Goal: Transaction & Acquisition: Purchase product/service

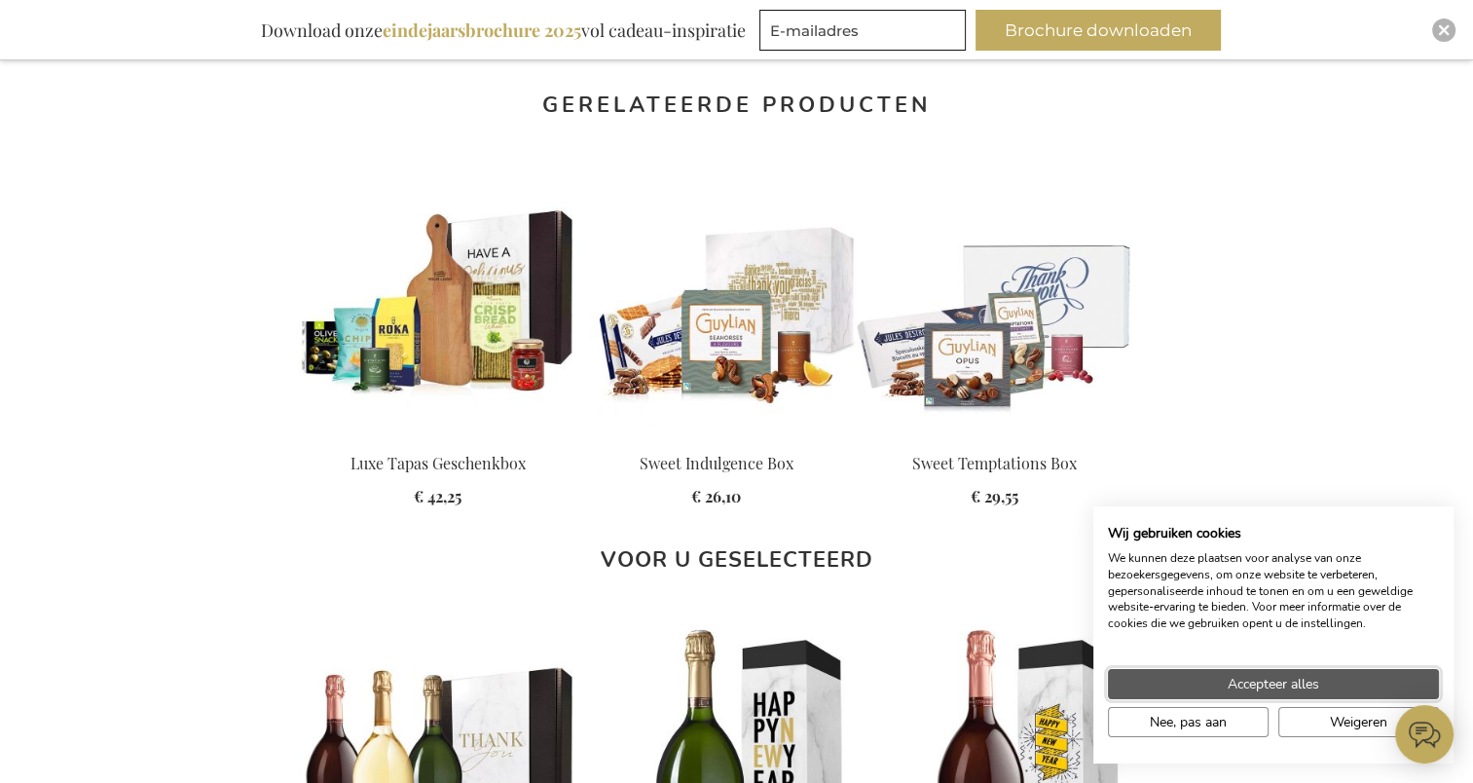
click at [1239, 687] on span "Accepteer alles" at bounding box center [1272, 684] width 91 height 20
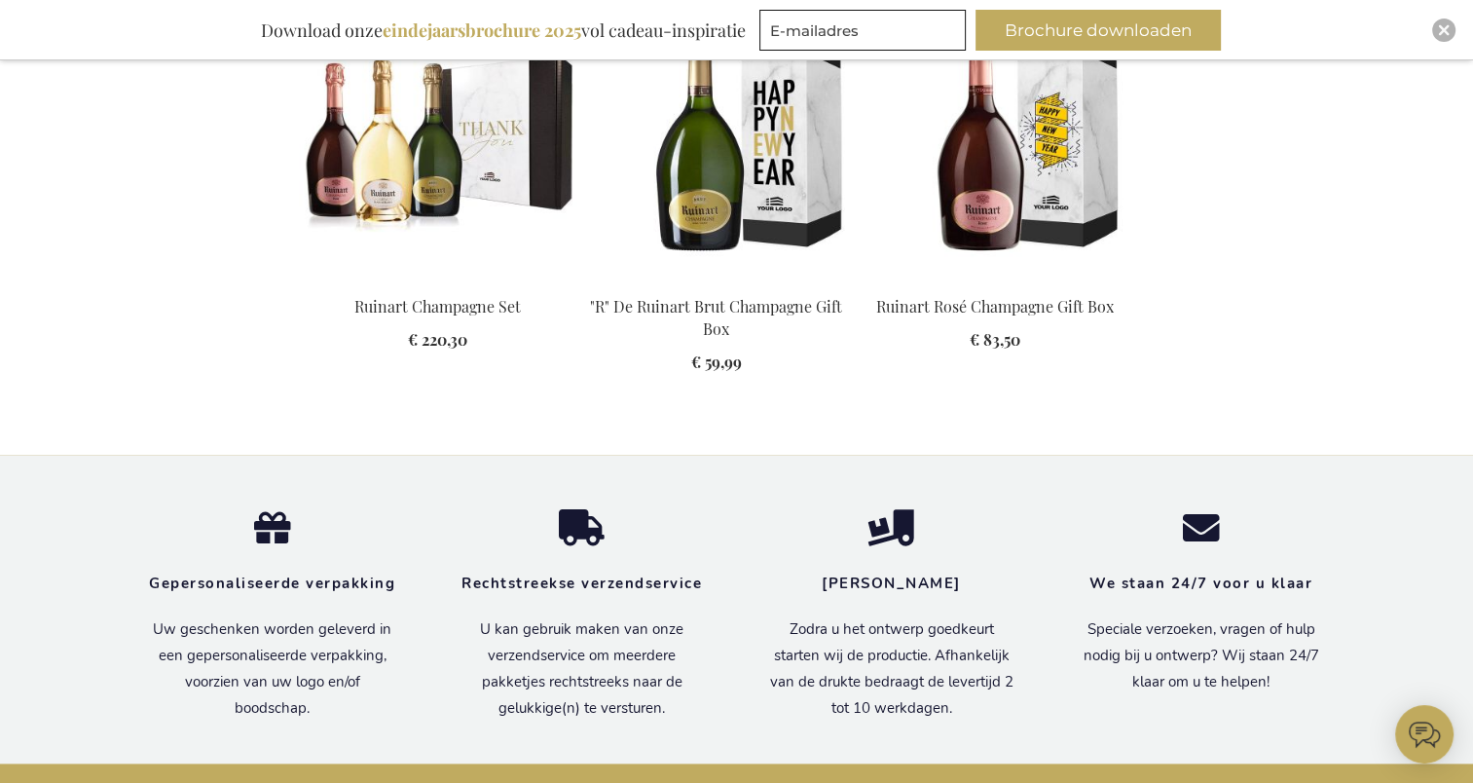
scroll to position [2044, 0]
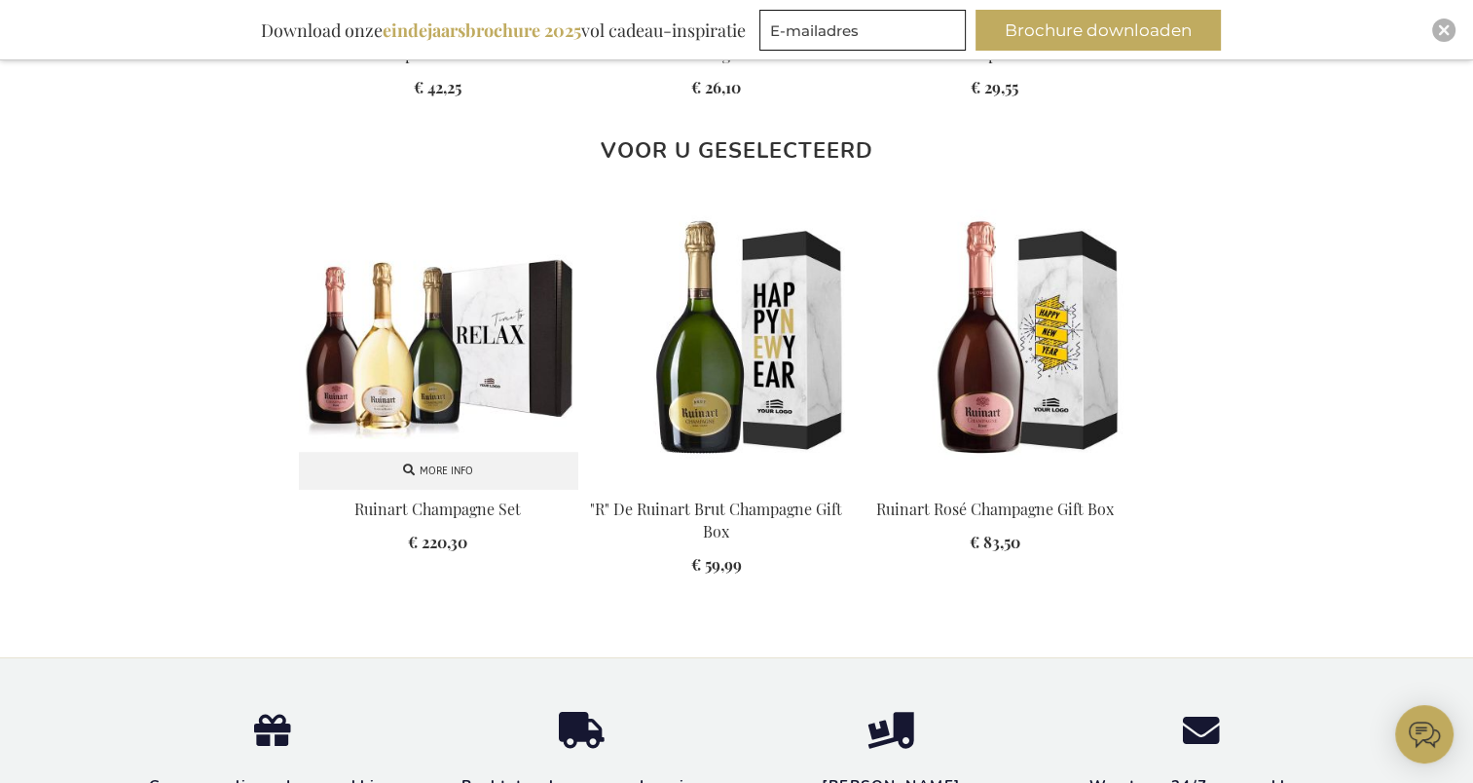
click at [368, 356] on img at bounding box center [438, 348] width 278 height 278
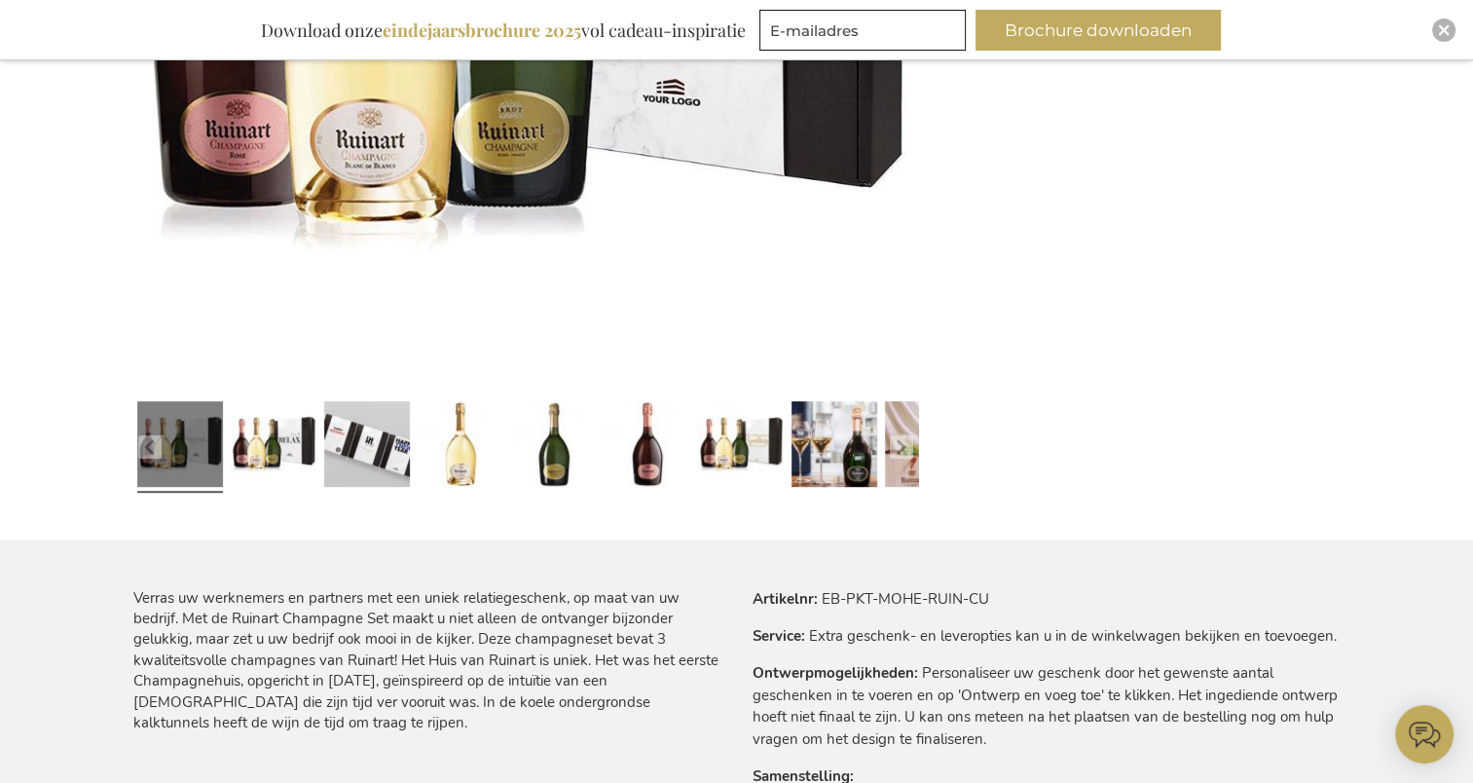
scroll to position [741, 0]
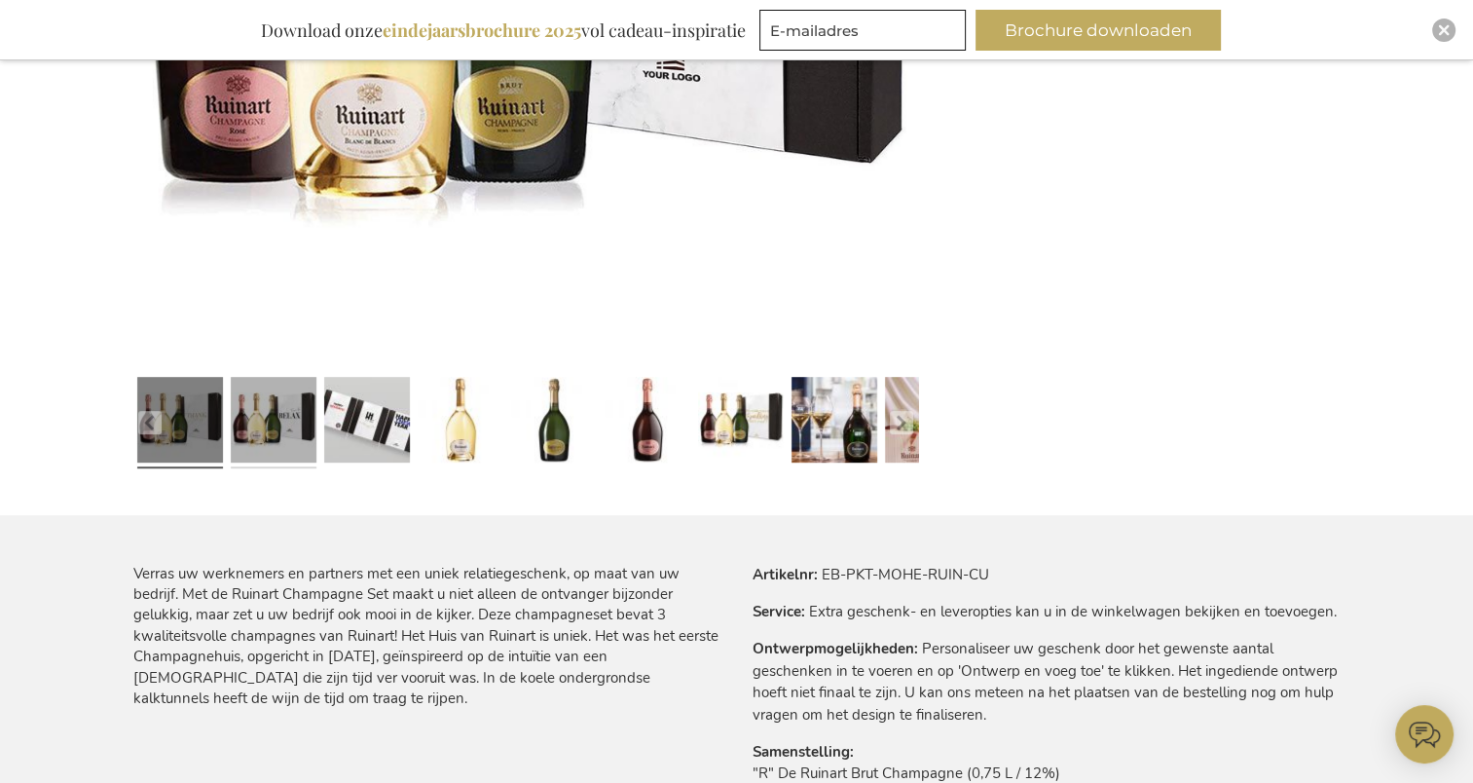
click at [269, 436] on link at bounding box center [274, 422] width 86 height 107
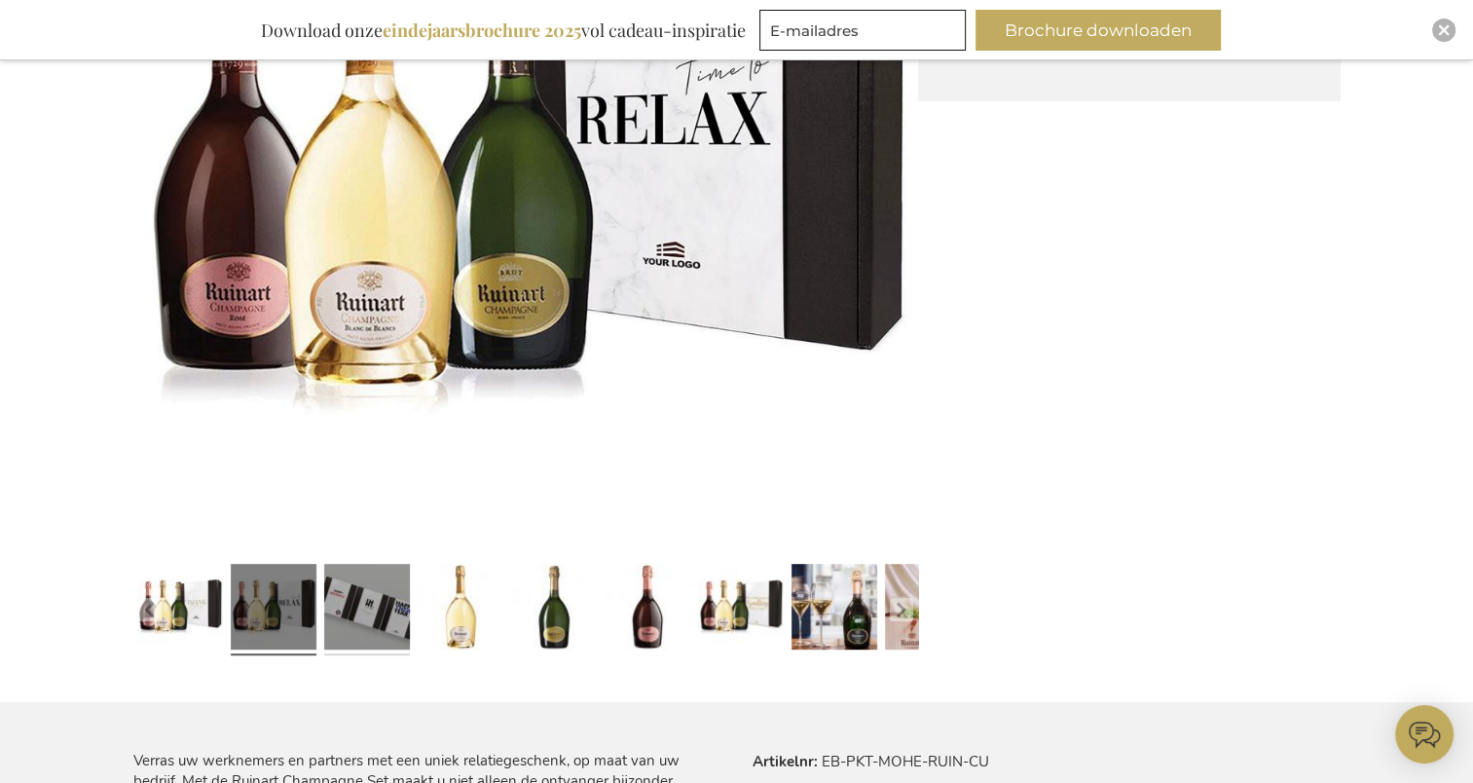
scroll to position [546, 0]
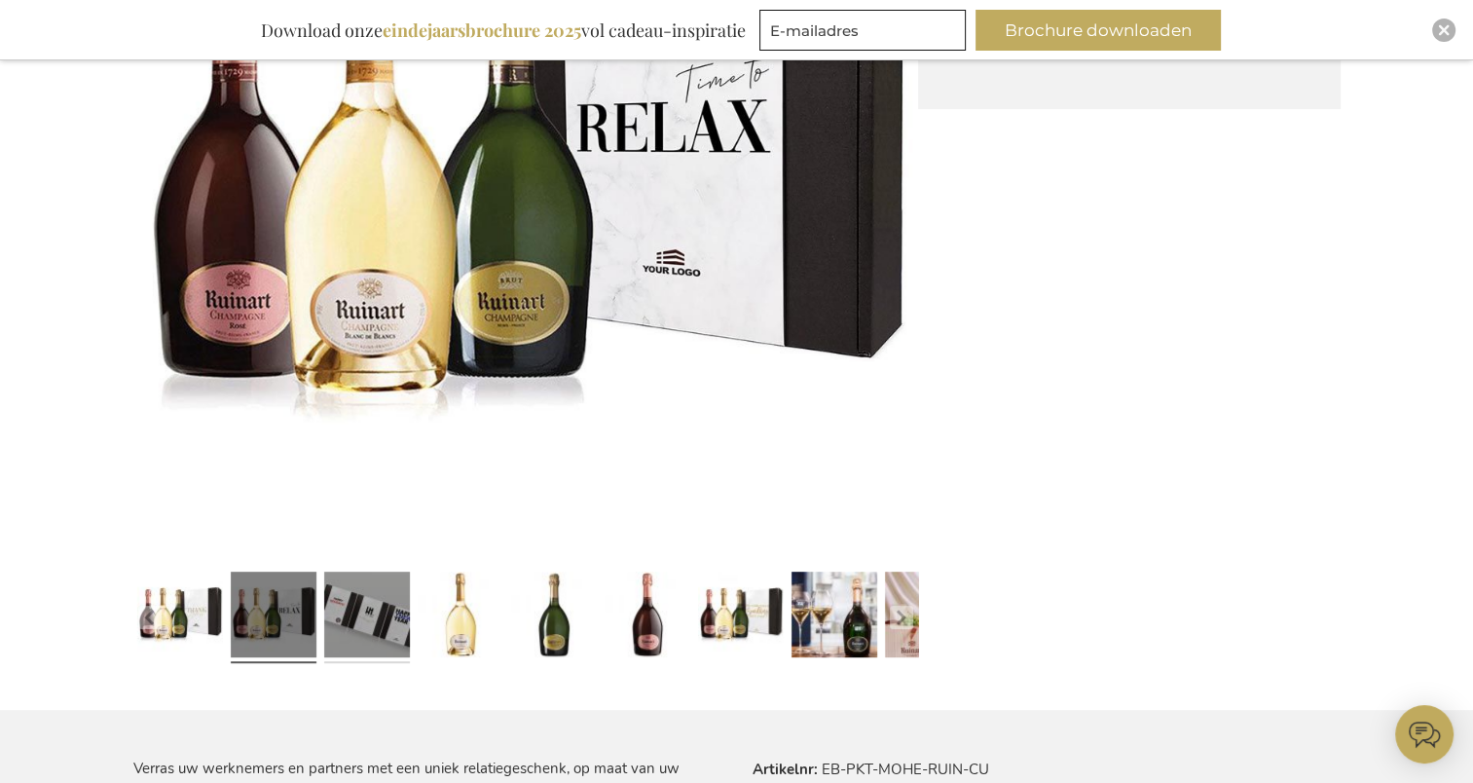
click at [384, 623] on link at bounding box center [367, 617] width 86 height 107
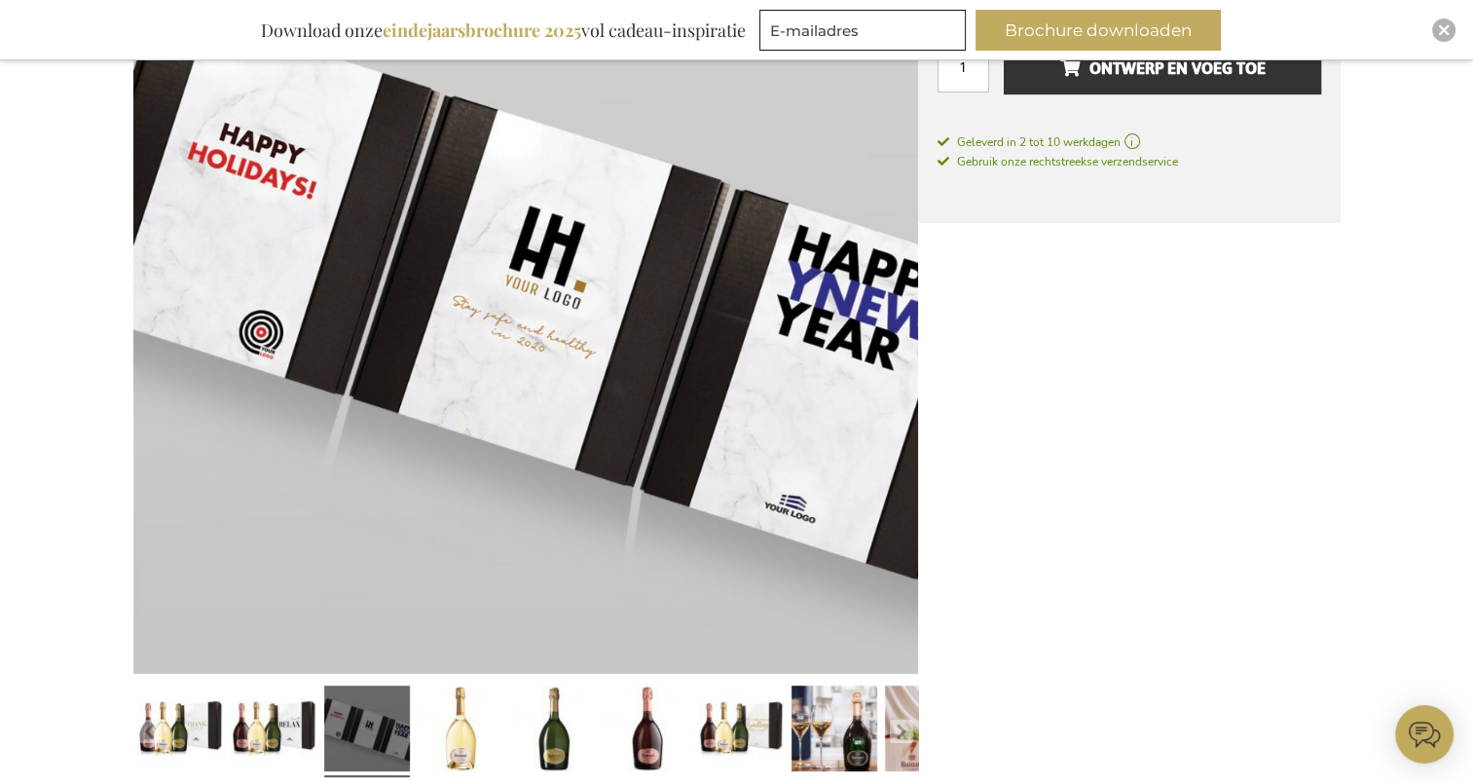
scroll to position [449, 0]
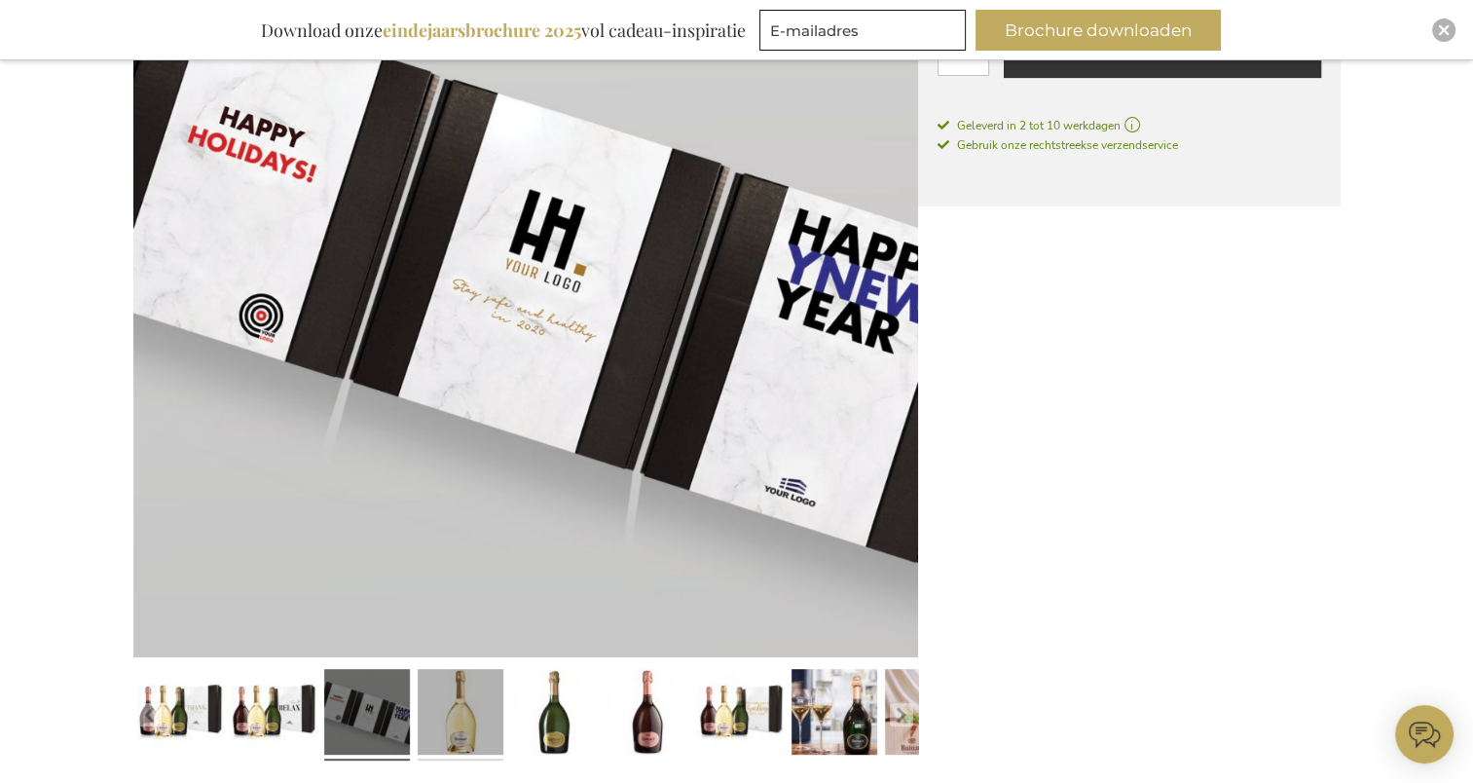
drag, startPoint x: 475, startPoint y: 715, endPoint x: 534, endPoint y: 706, distance: 60.2
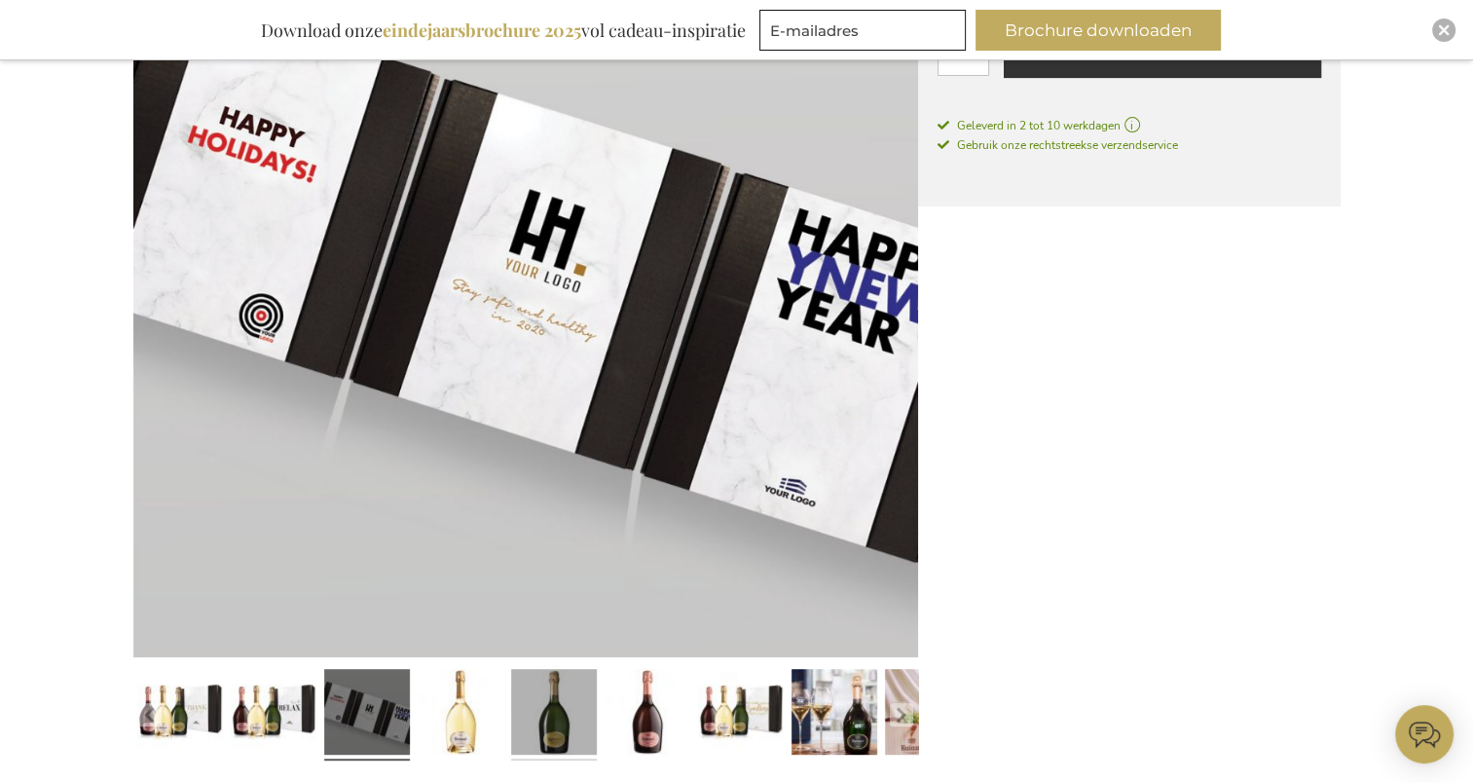
click at [476, 714] on link at bounding box center [461, 715] width 86 height 107
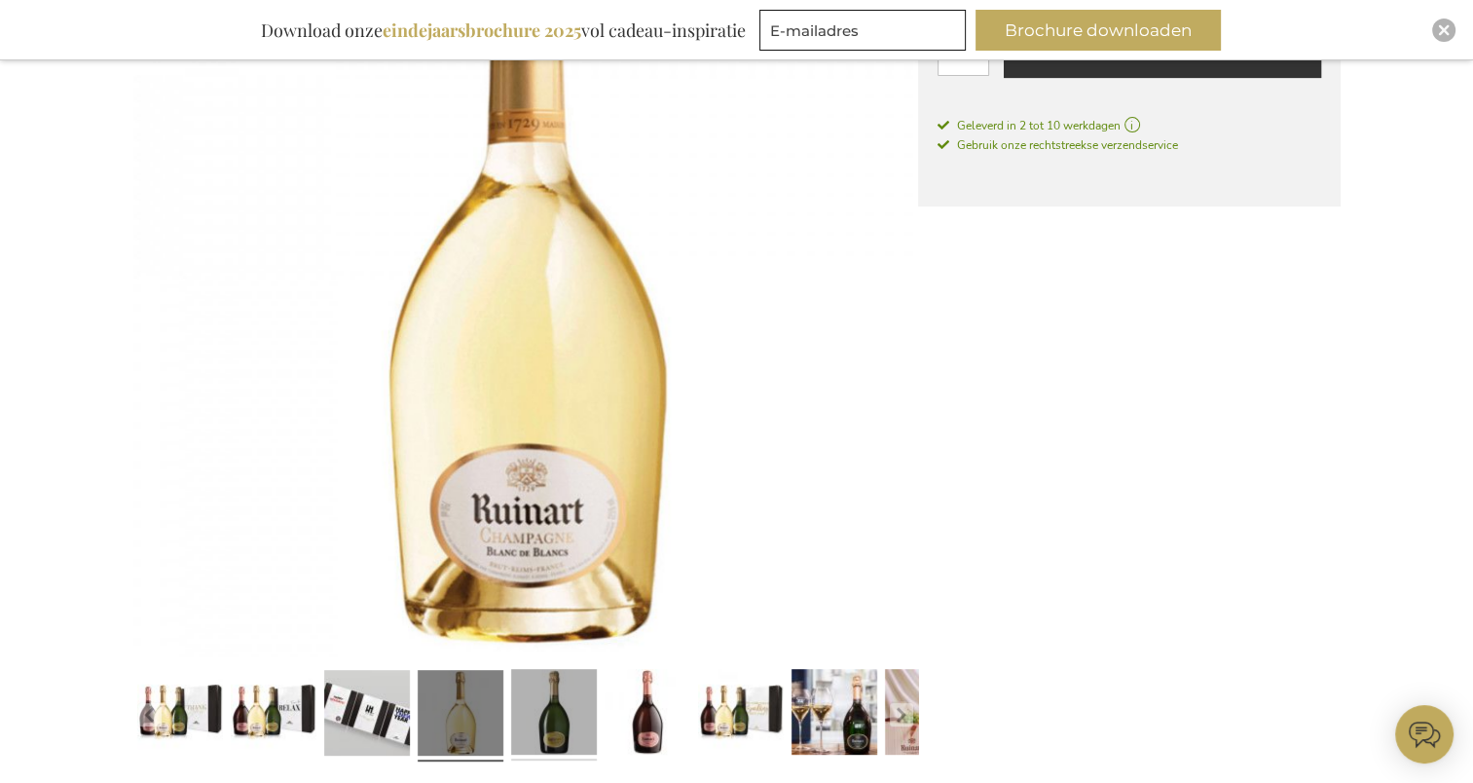
click at [537, 705] on link at bounding box center [554, 715] width 86 height 107
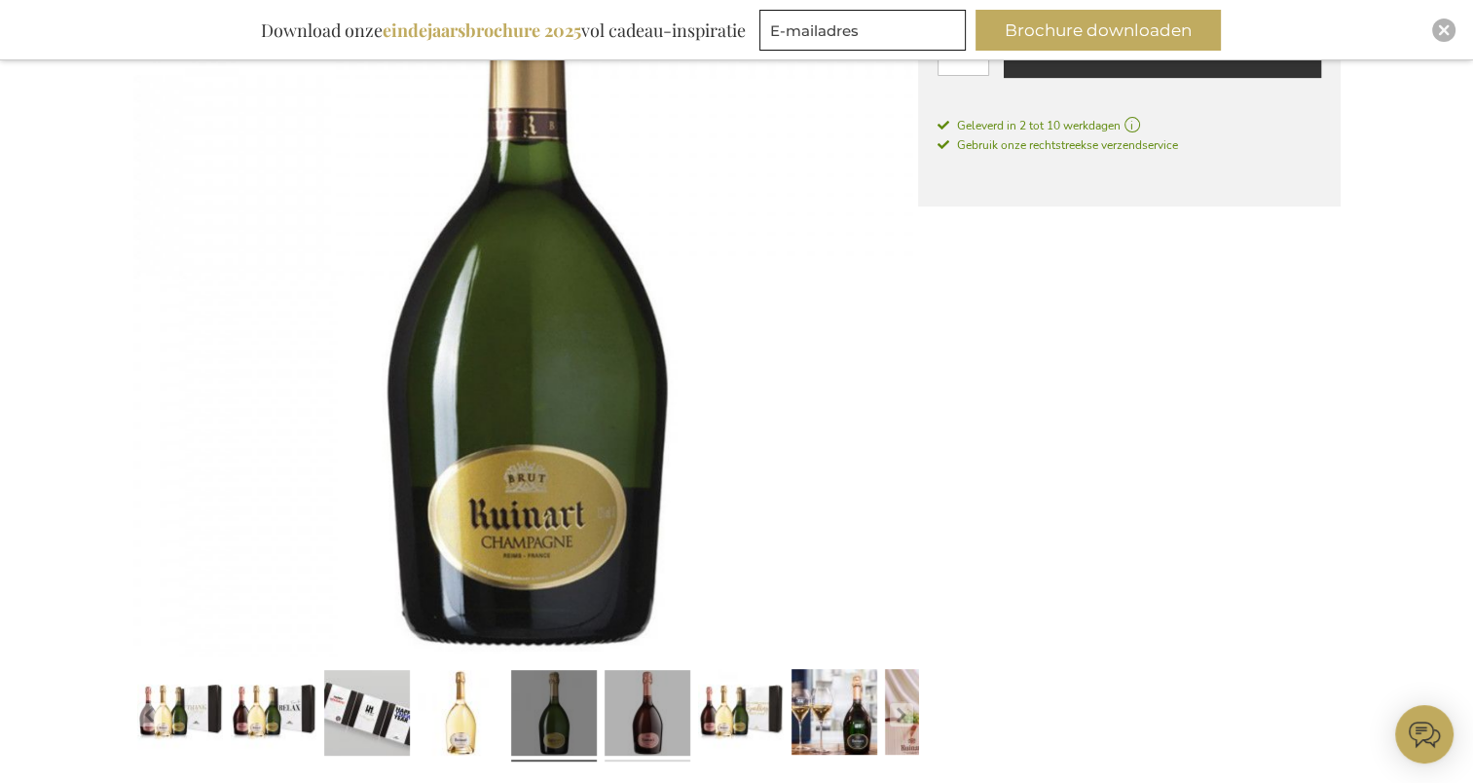
click at [632, 705] on link at bounding box center [647, 715] width 86 height 107
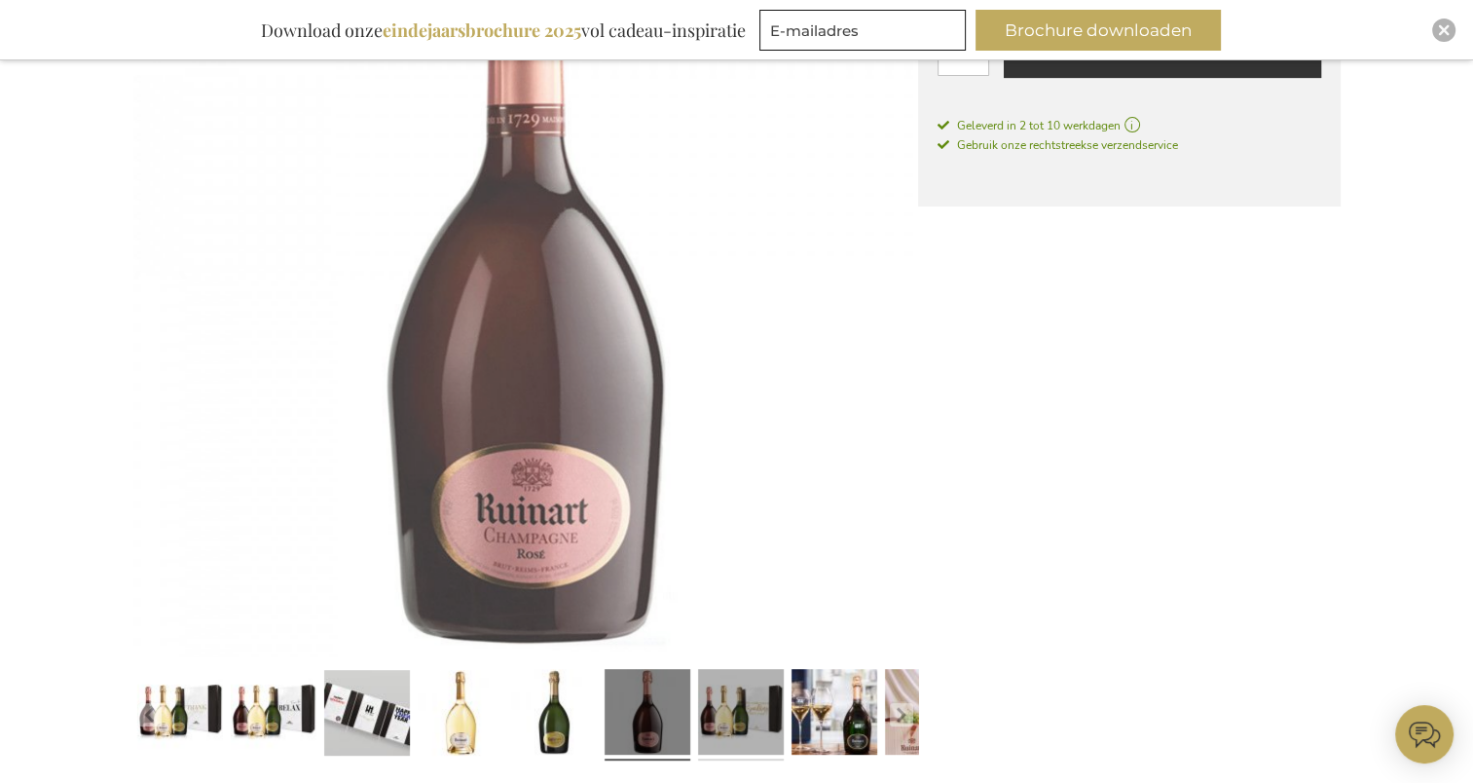
click at [750, 708] on link at bounding box center [741, 715] width 86 height 107
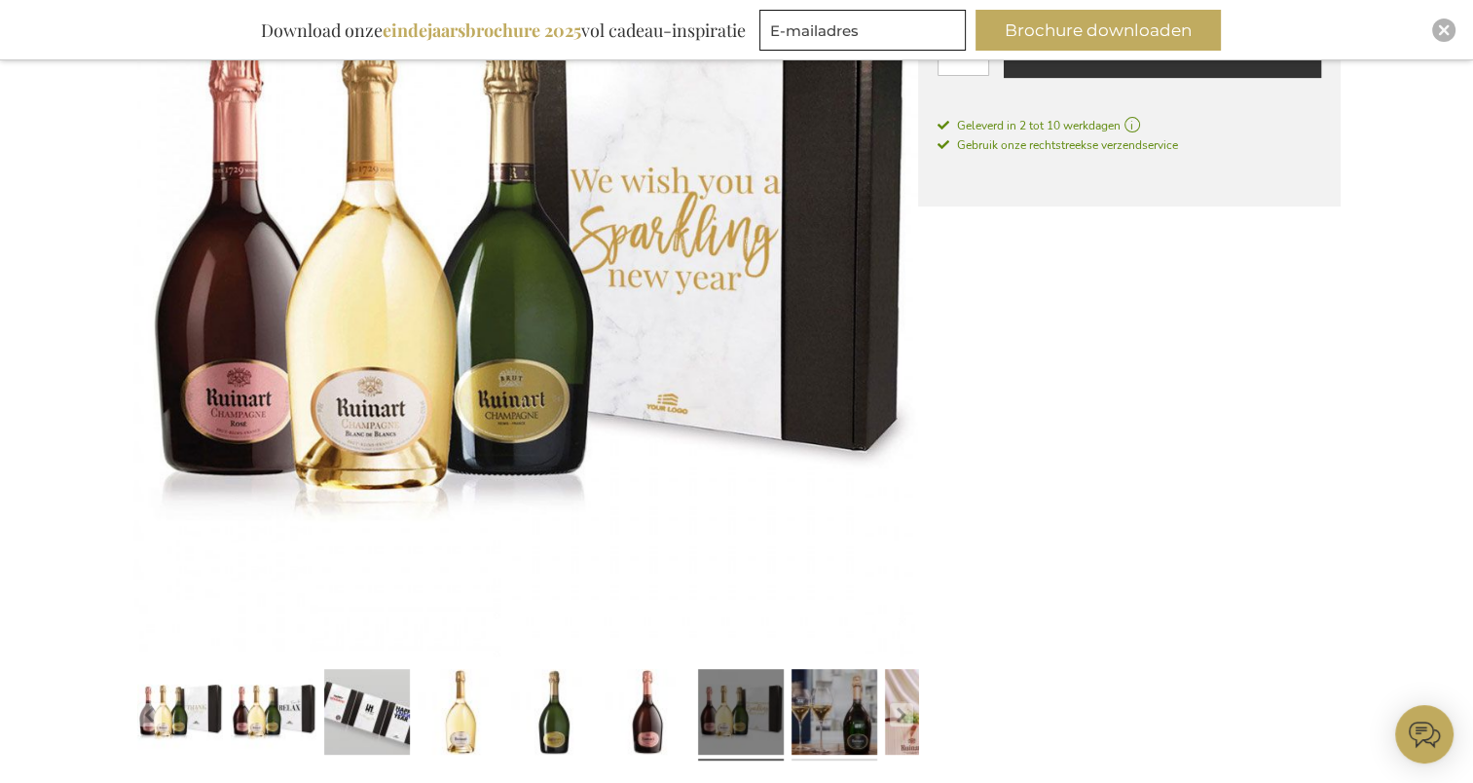
click at [818, 707] on link at bounding box center [834, 715] width 86 height 107
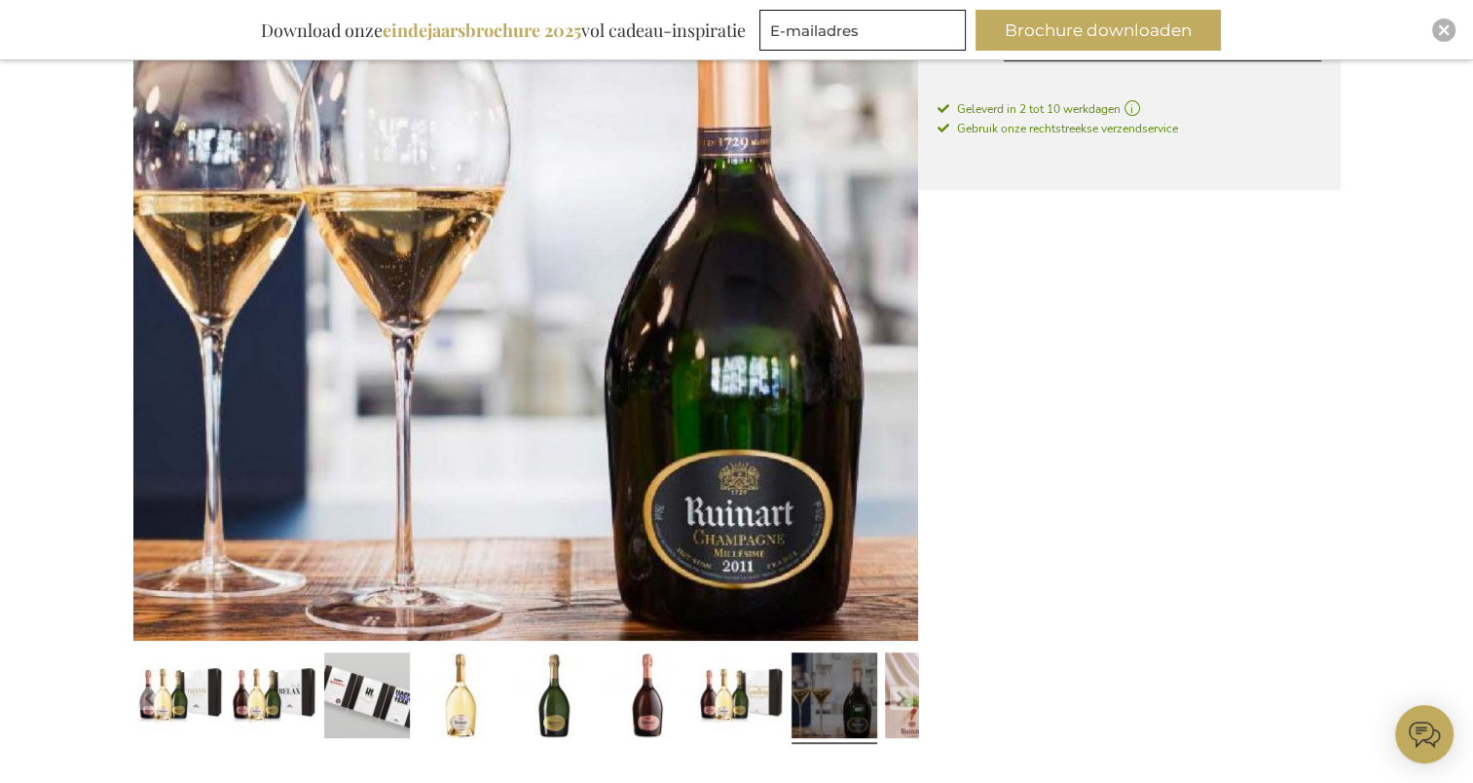
scroll to position [546, 0]
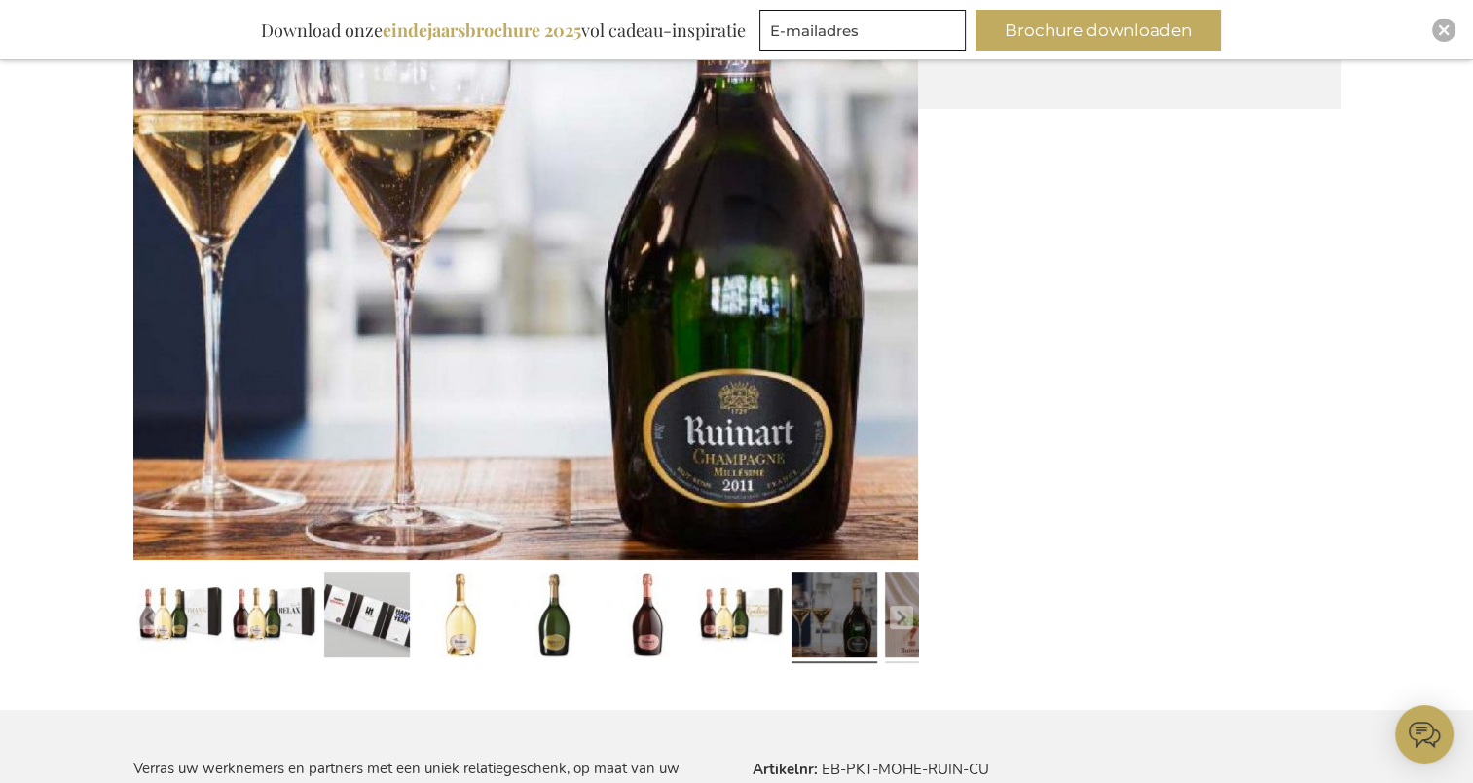
click at [899, 640] on link at bounding box center [928, 618] width 86 height 107
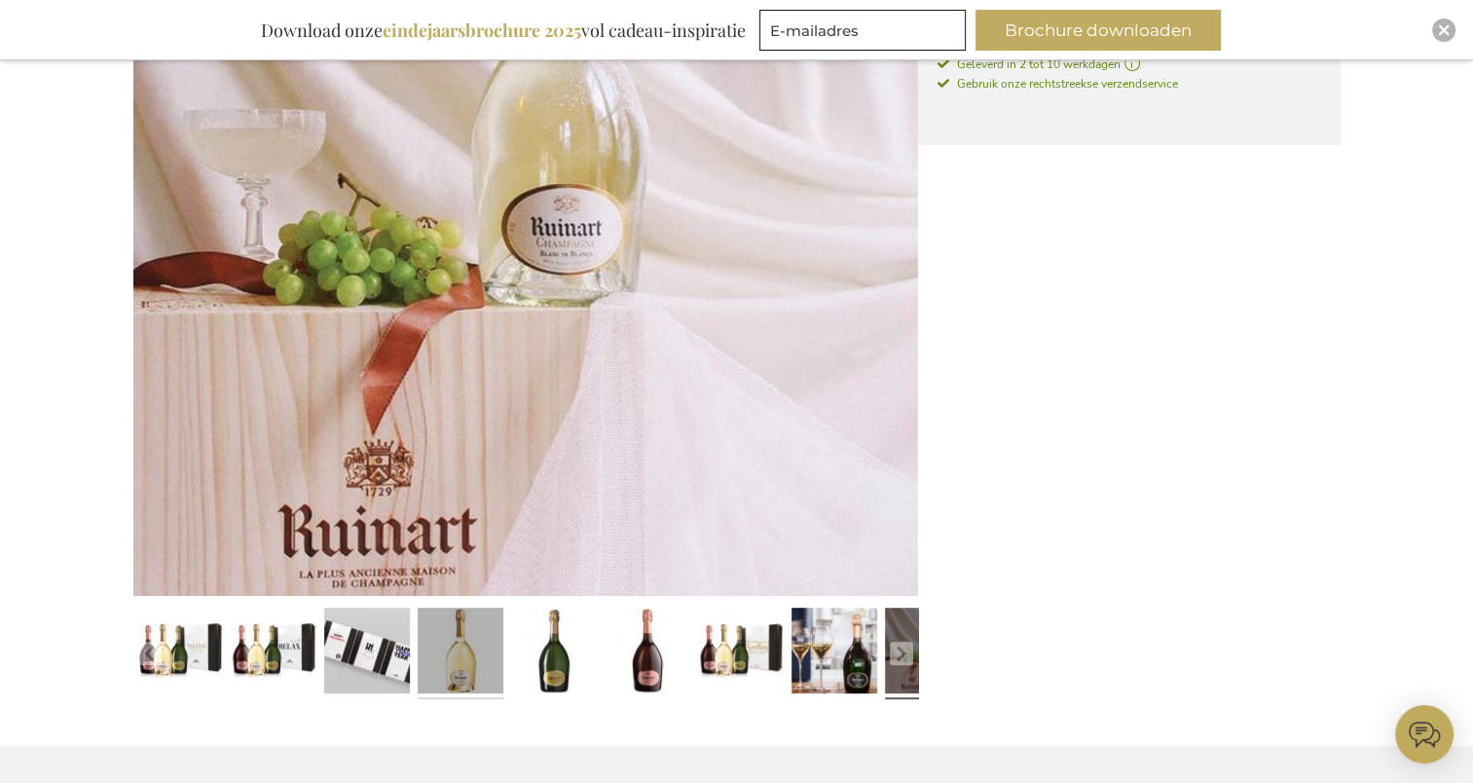
scroll to position [681, 0]
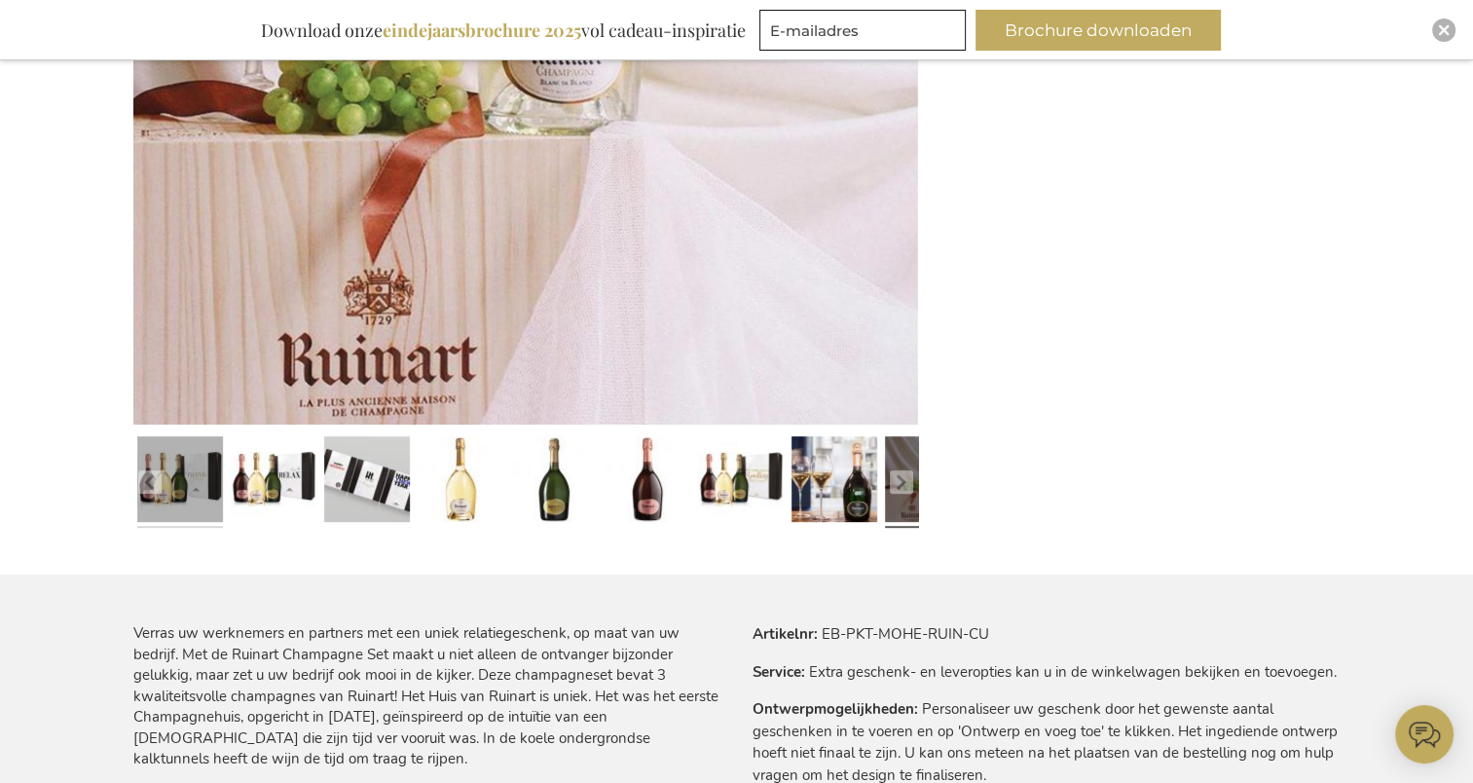
click at [173, 479] on link at bounding box center [180, 482] width 86 height 107
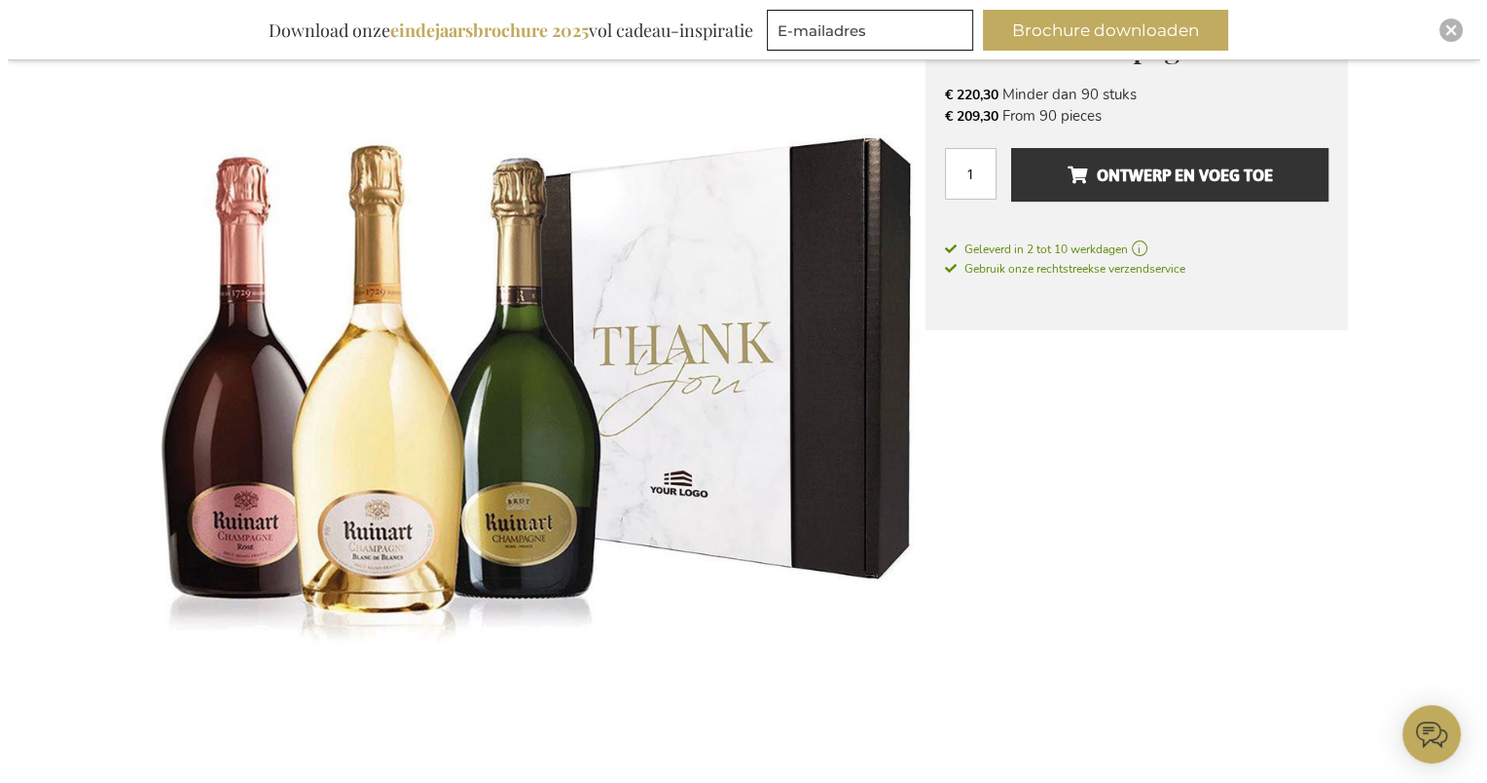
scroll to position [292, 0]
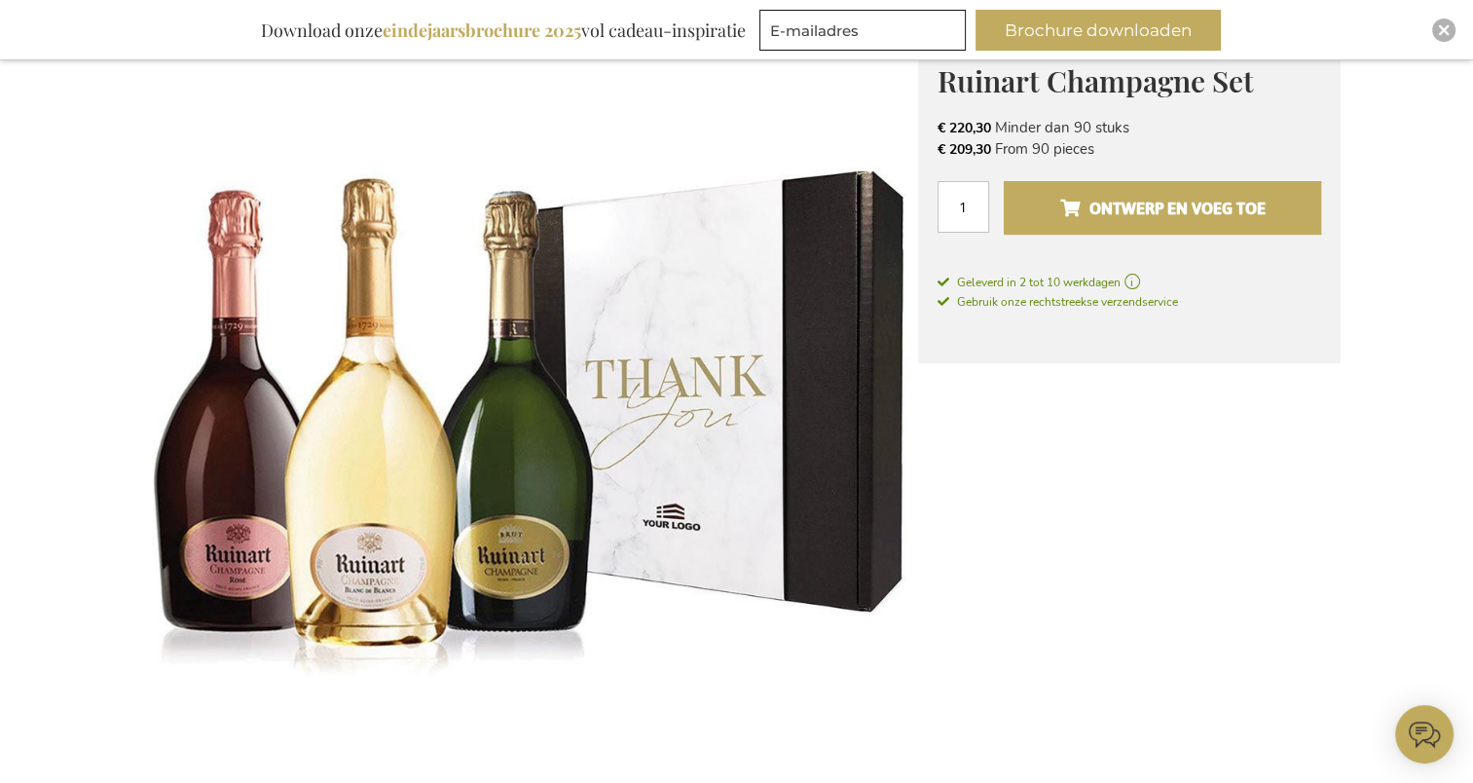
click at [1144, 221] on span "Ontwerp en voeg toe" at bounding box center [1161, 208] width 205 height 31
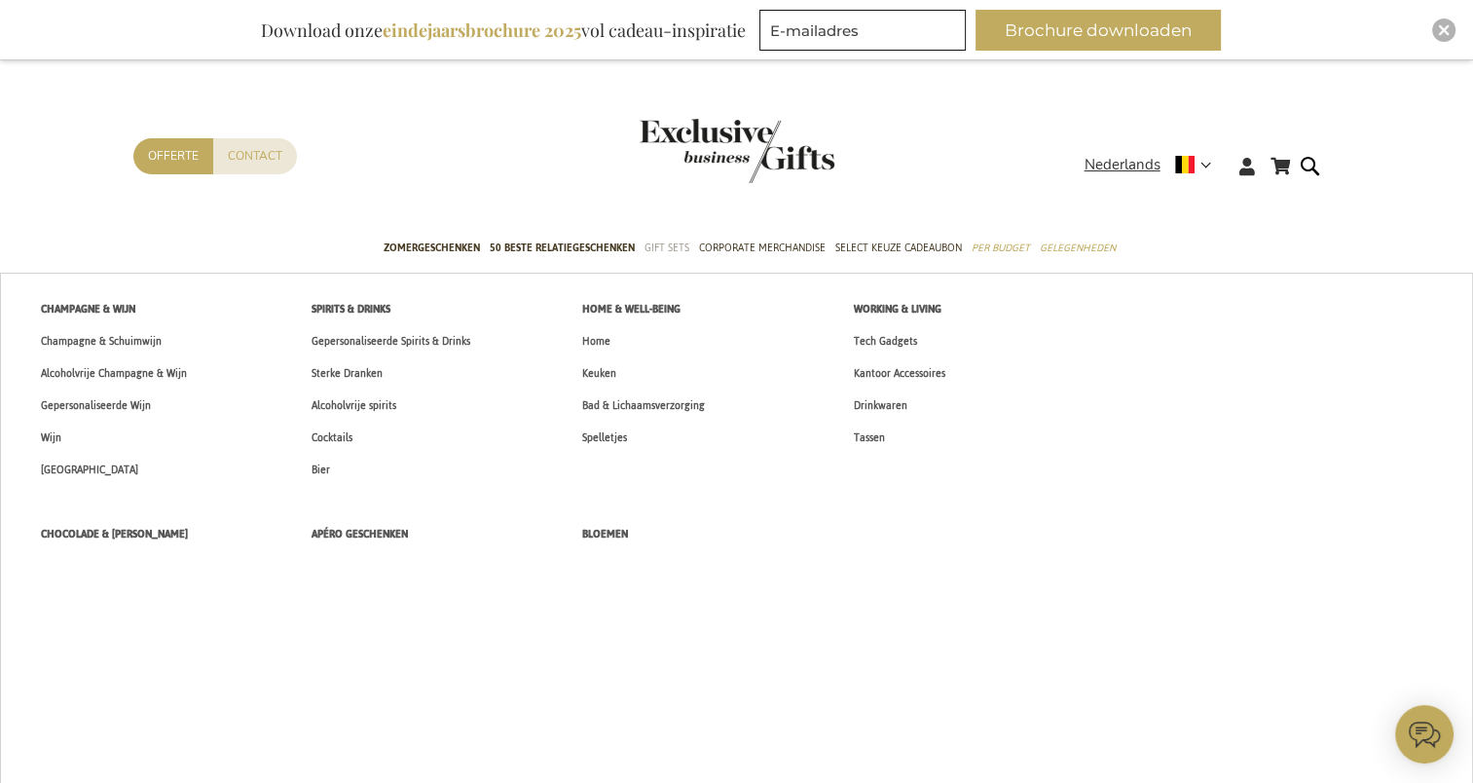
click at [657, 249] on span "Gift Sets" at bounding box center [666, 248] width 45 height 20
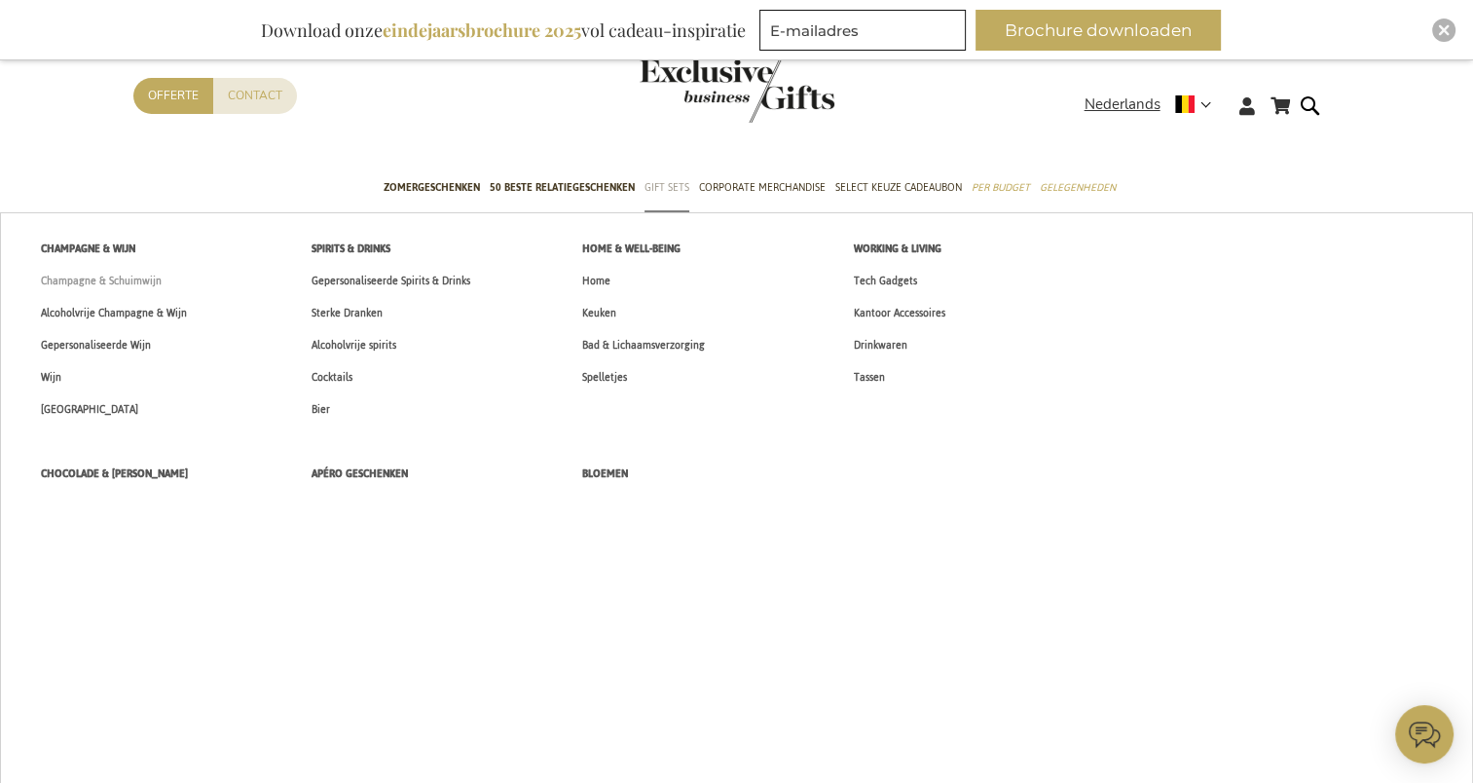
click at [117, 276] on span "Champagne & Schuimwijn" at bounding box center [101, 281] width 121 height 20
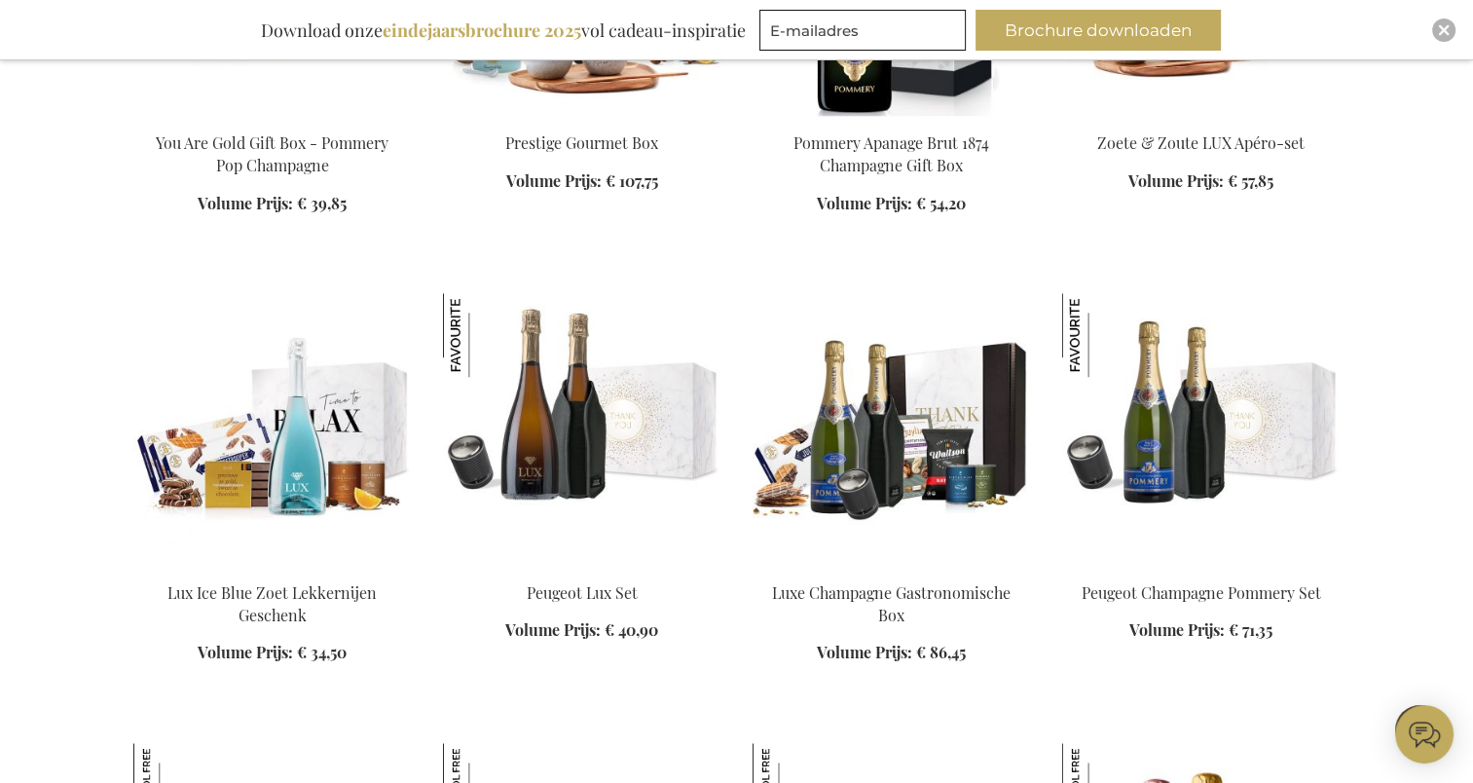
scroll to position [1655, 0]
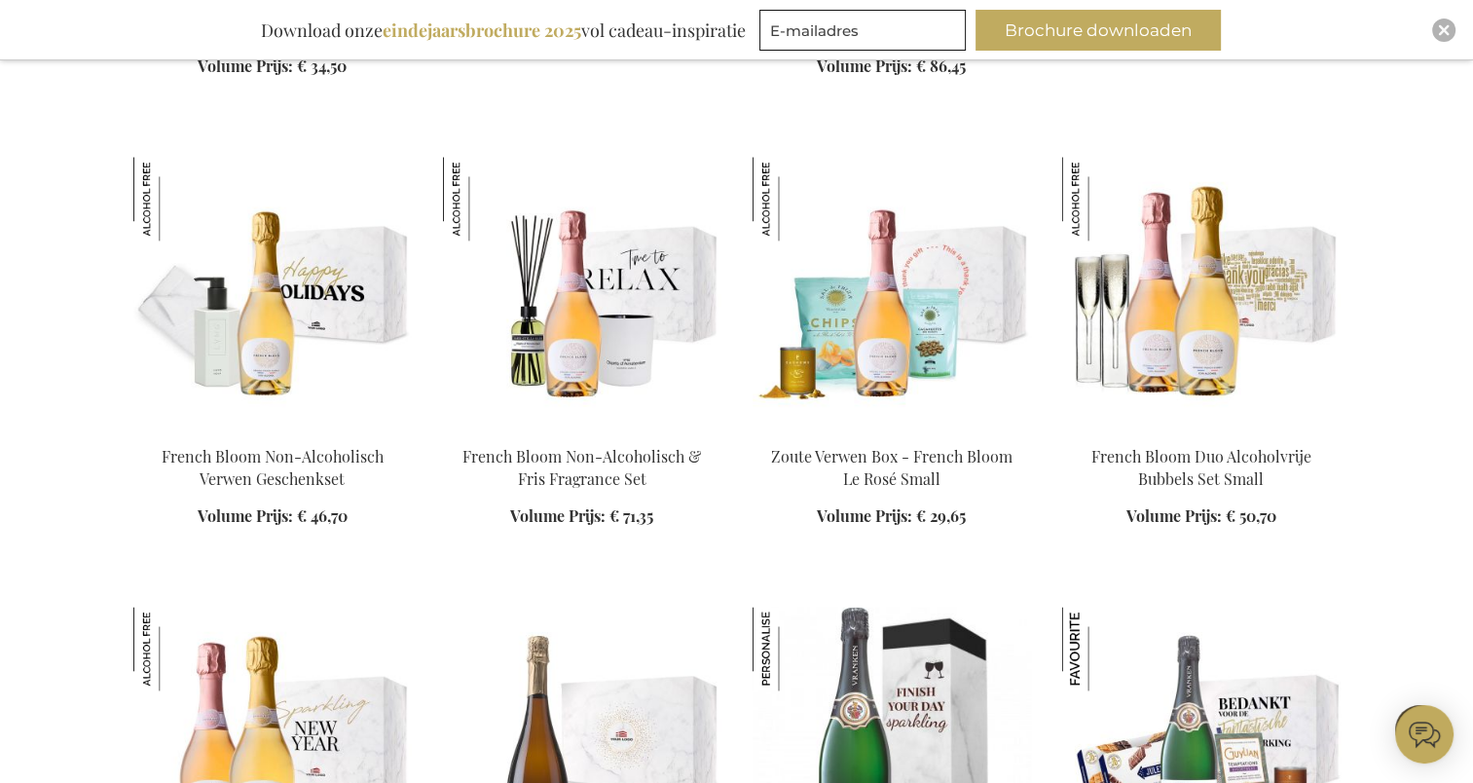
scroll to position [2531, 0]
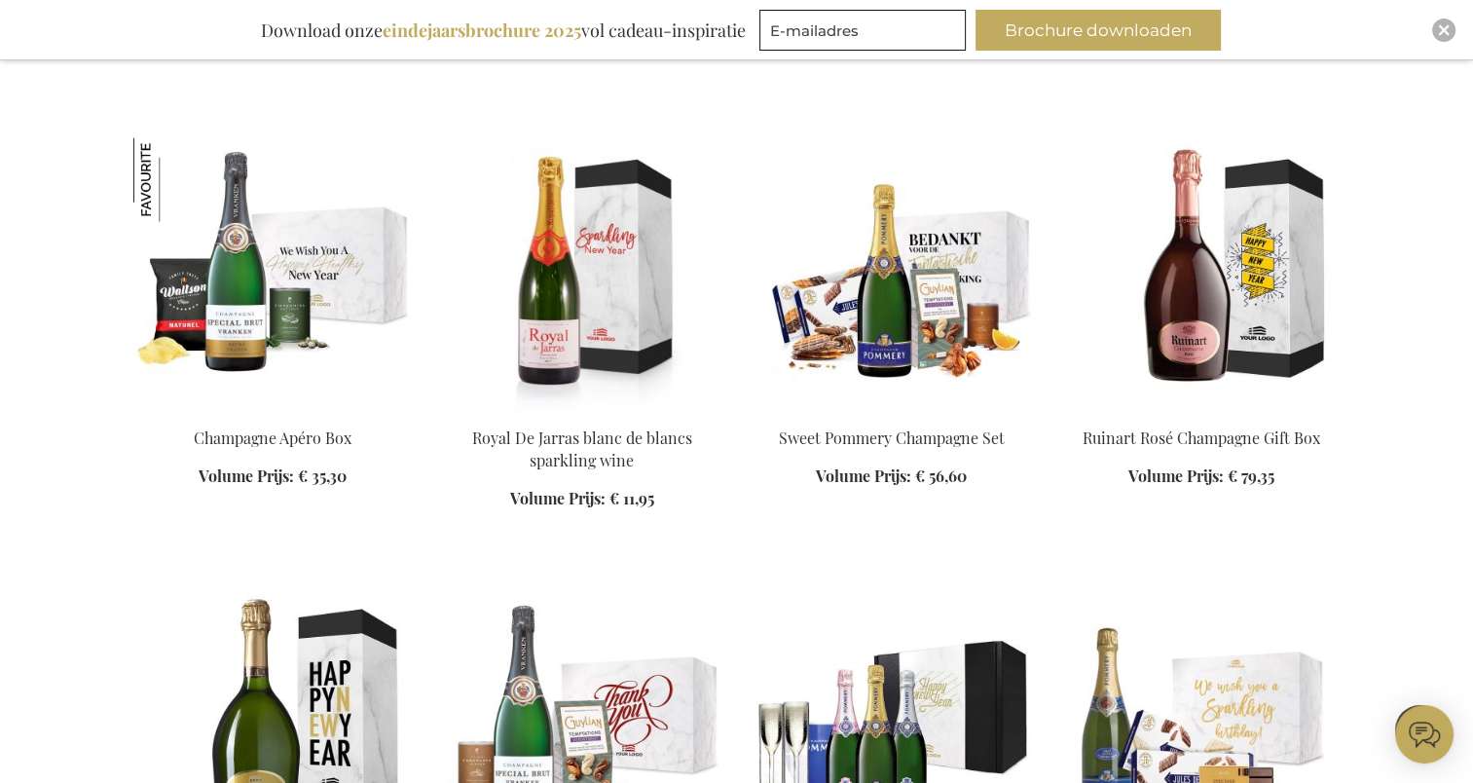
scroll to position [4478, 0]
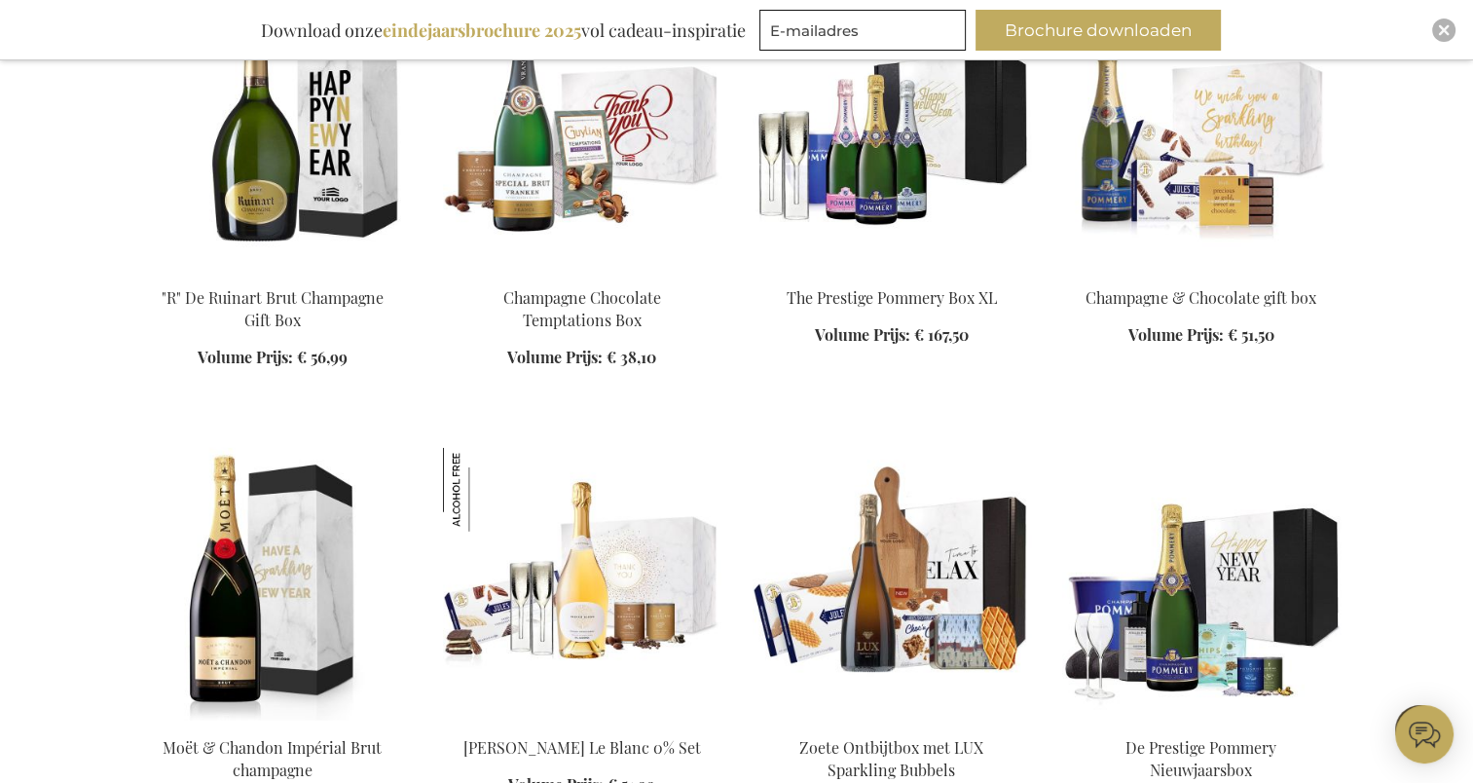
scroll to position [5062, 0]
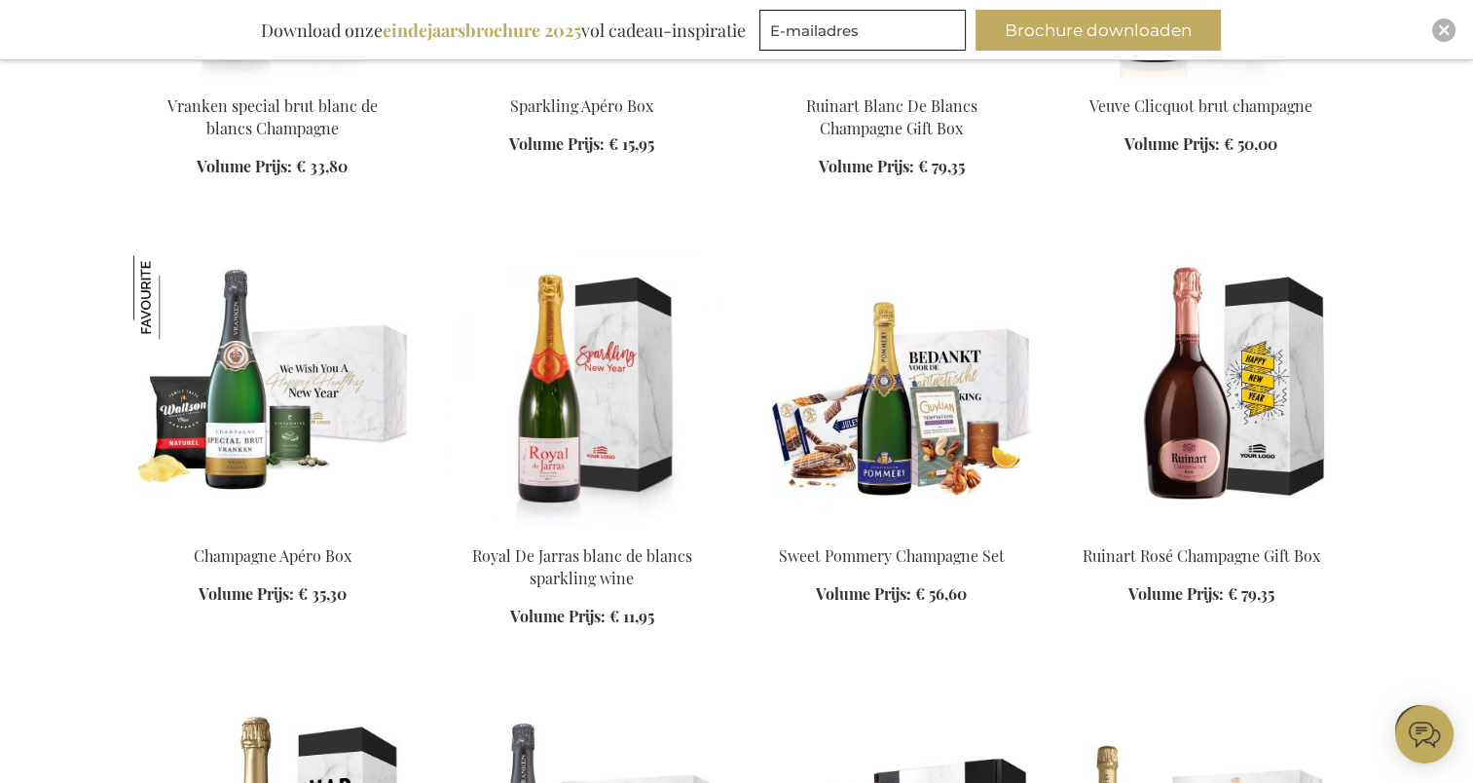
scroll to position [4088, 0]
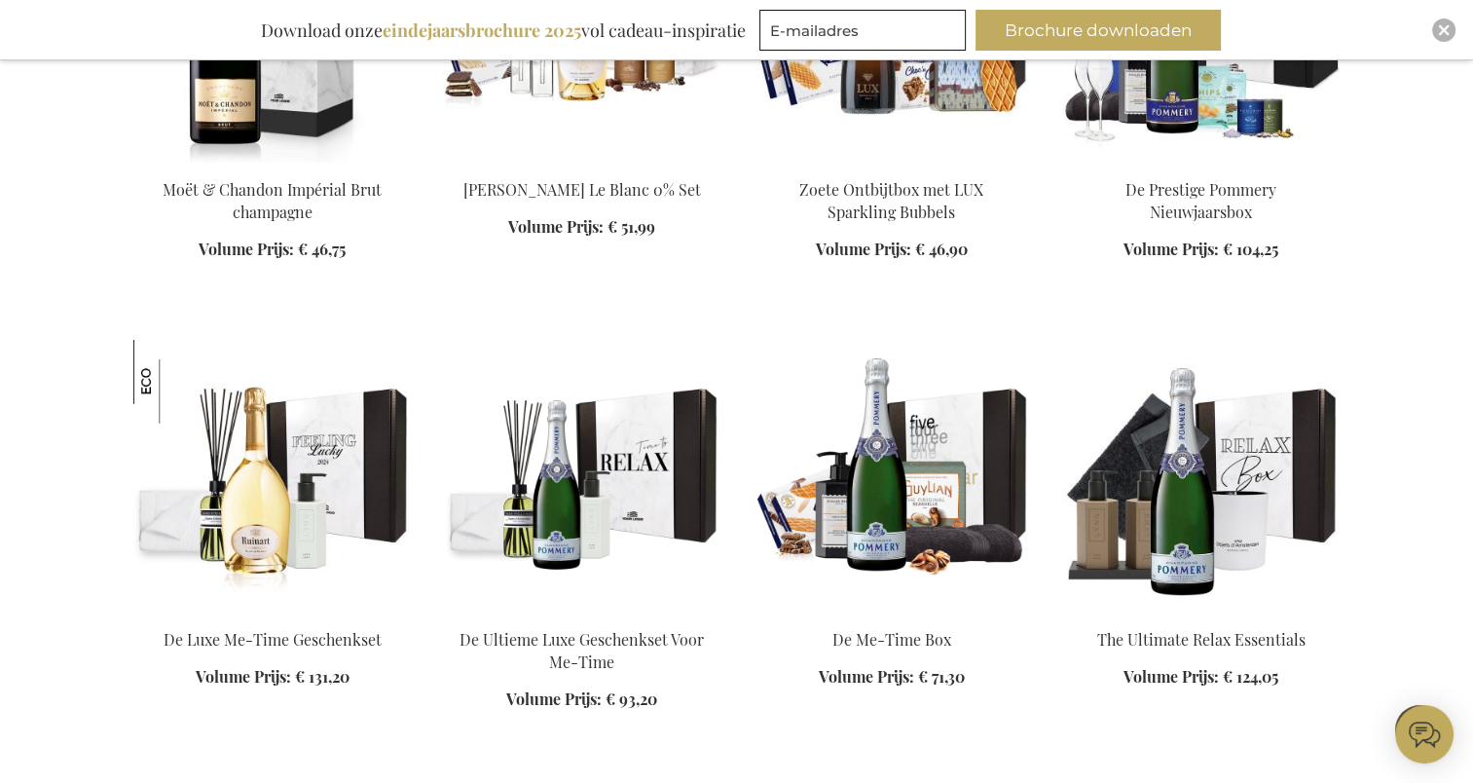
scroll to position [5938, 0]
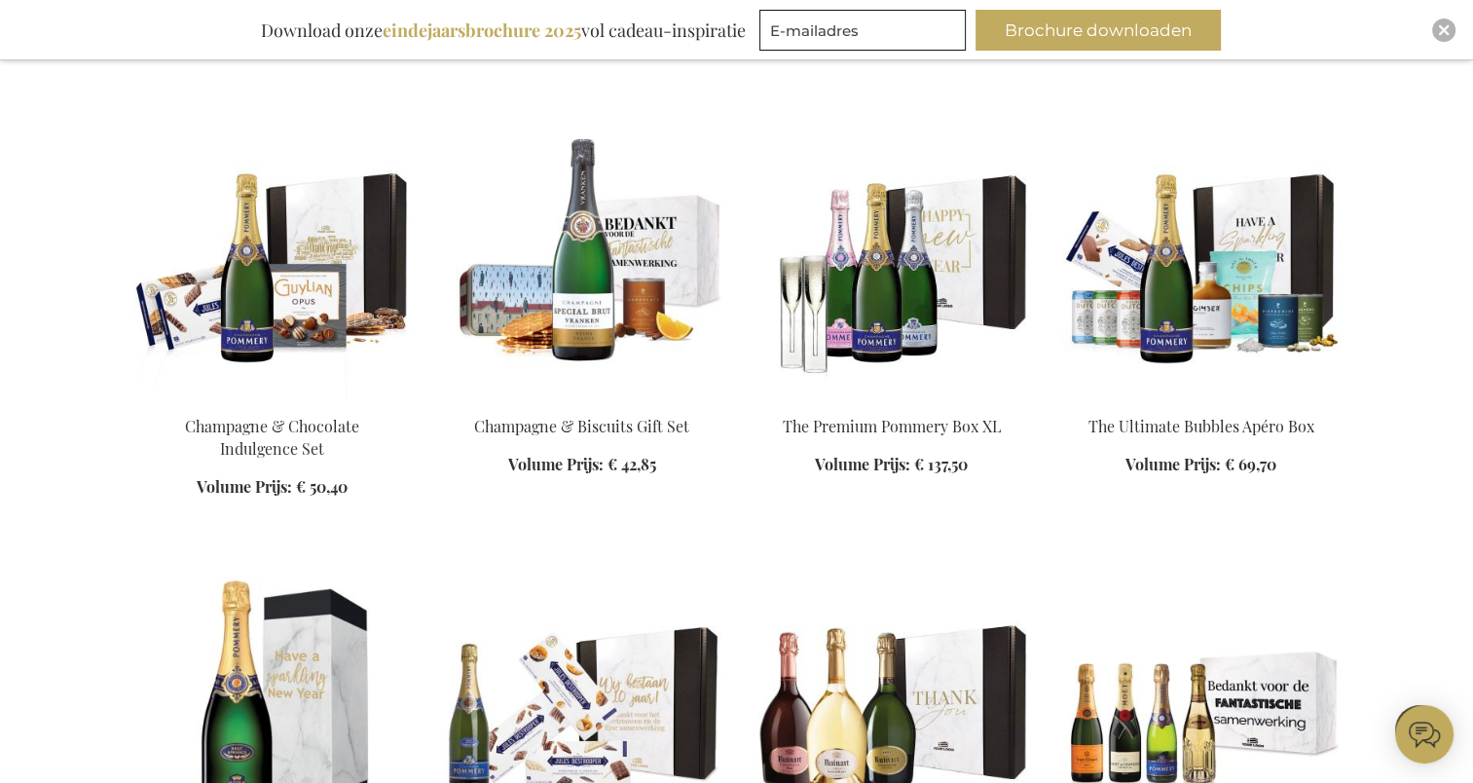
scroll to position [7008, 0]
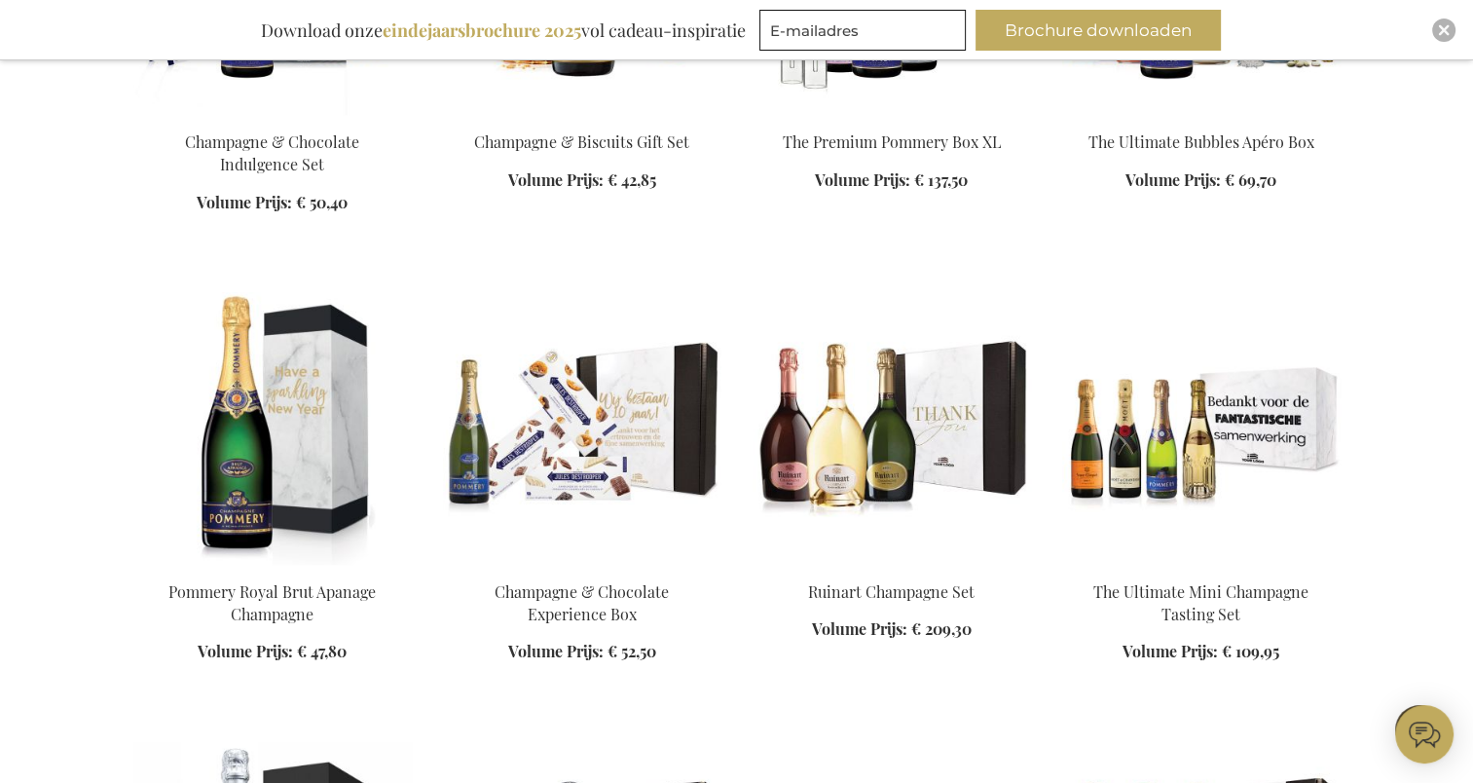
scroll to position [7300, 0]
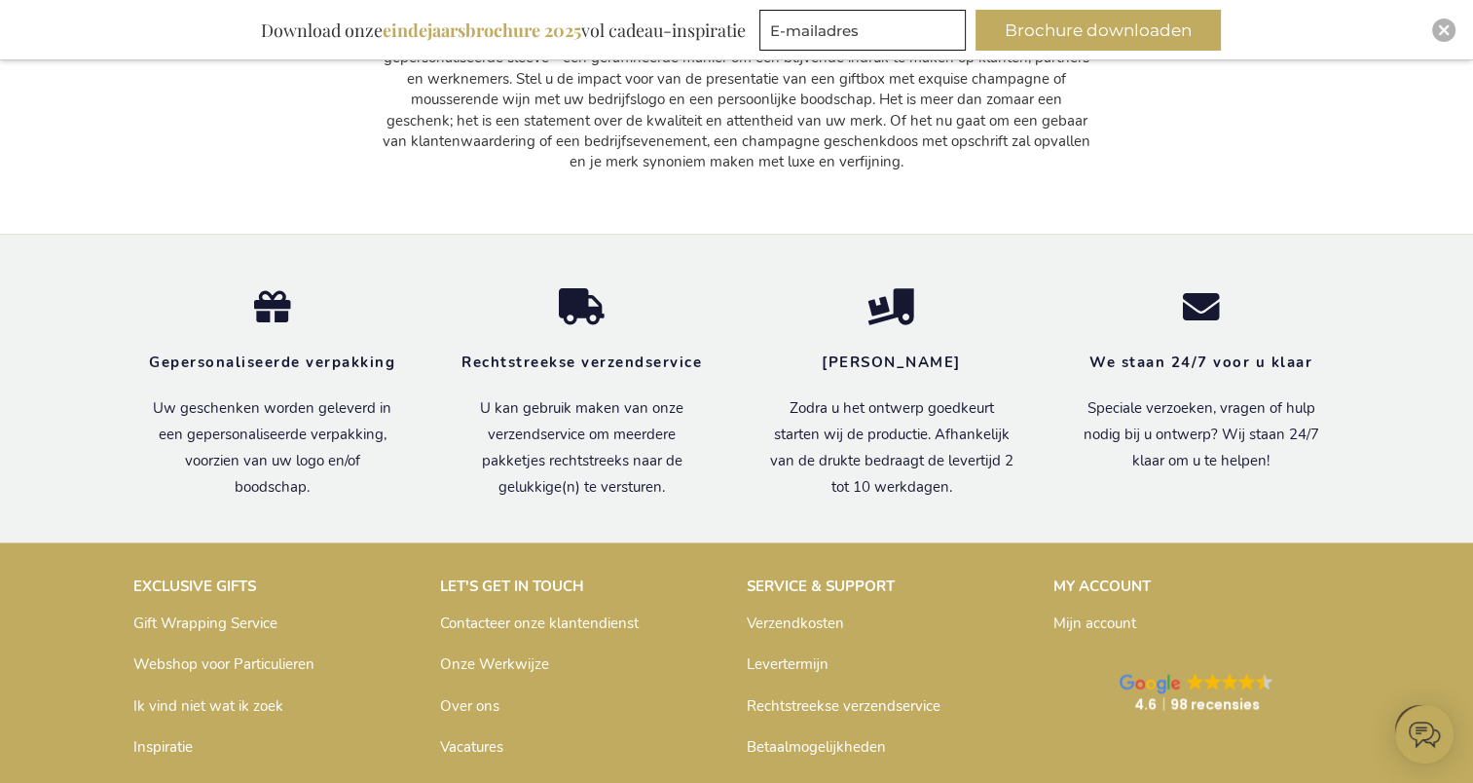
scroll to position [9637, 0]
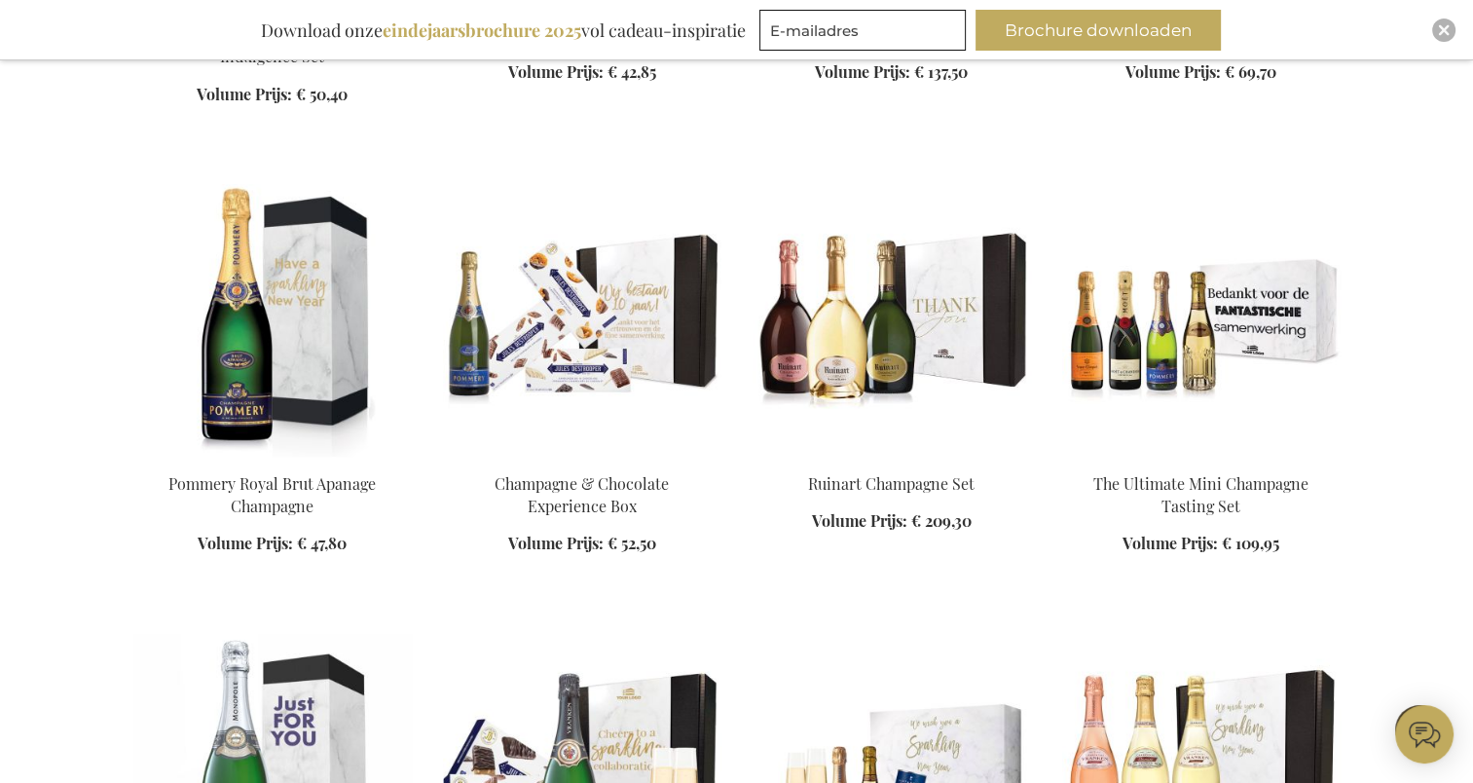
scroll to position [7106, 0]
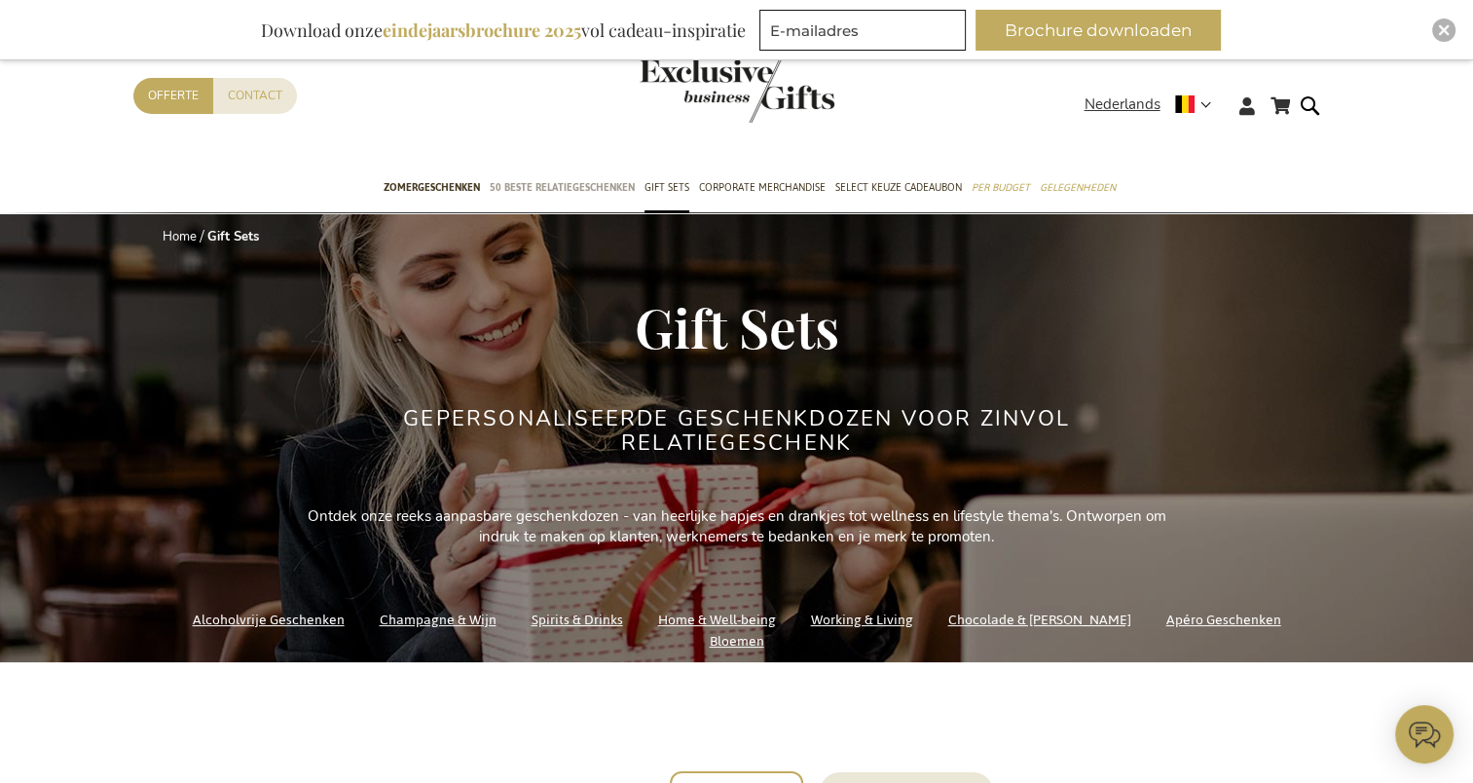
click at [604, 184] on span "50 beste relatiegeschenken" at bounding box center [562, 187] width 145 height 20
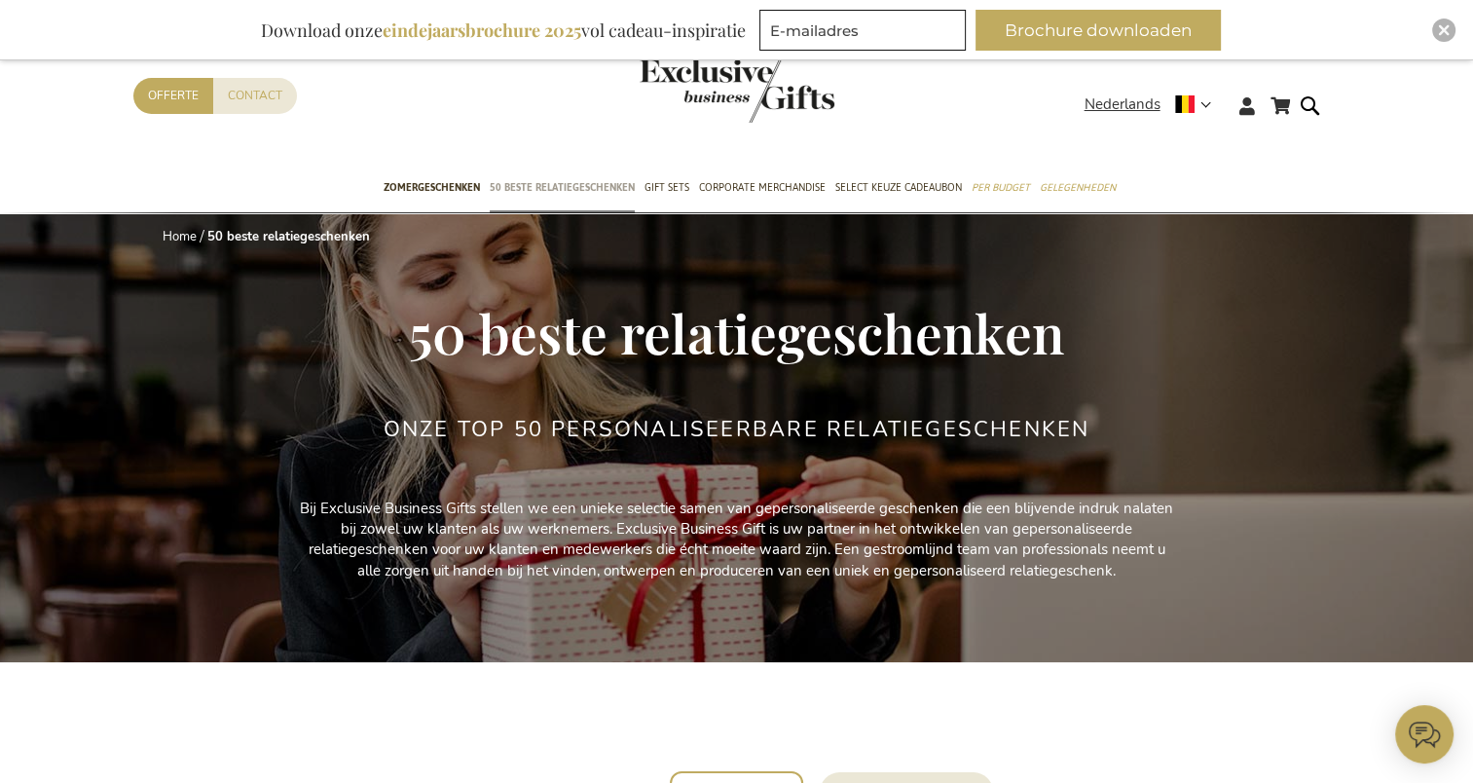
click at [600, 194] on span "50 beste relatiegeschenken" at bounding box center [562, 187] width 145 height 20
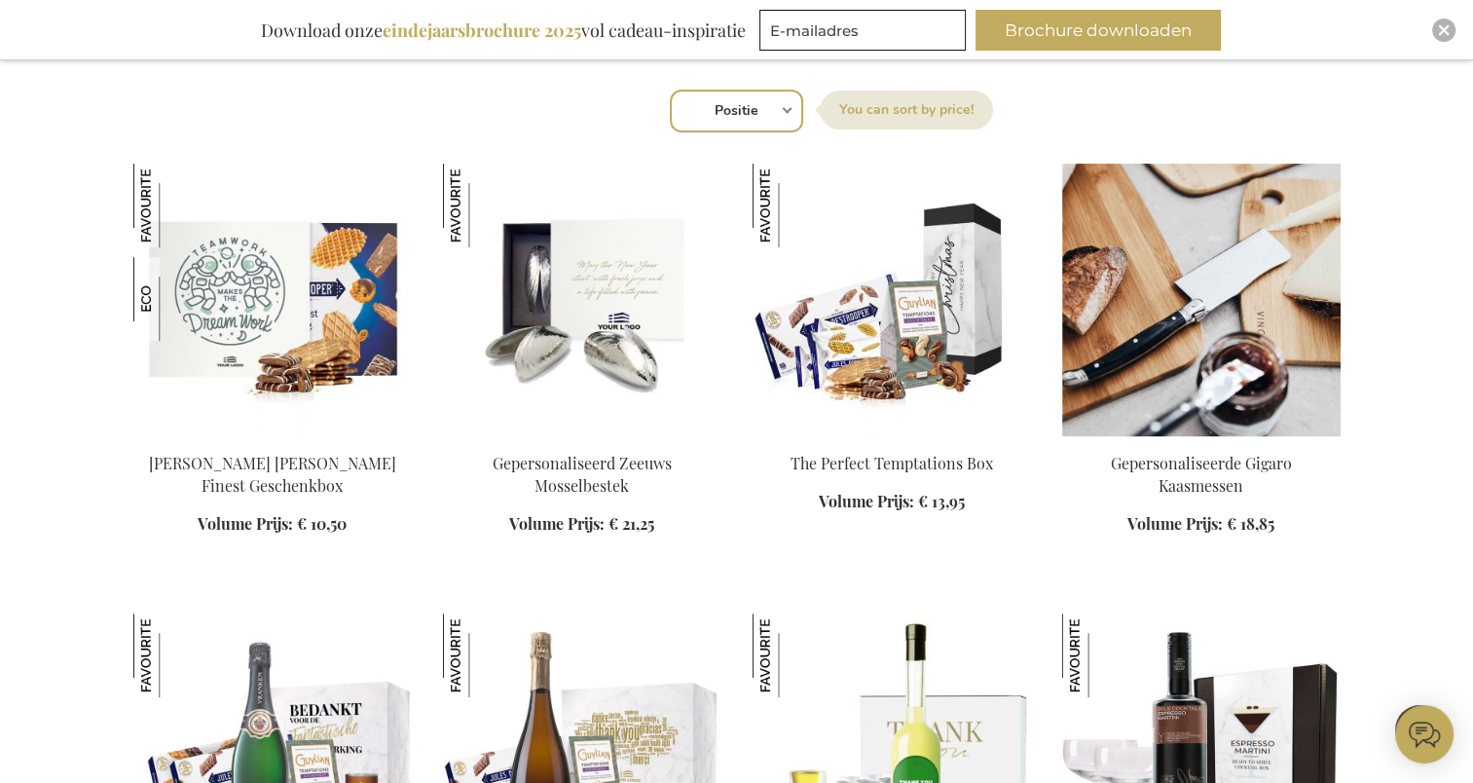
scroll to position [487, 0]
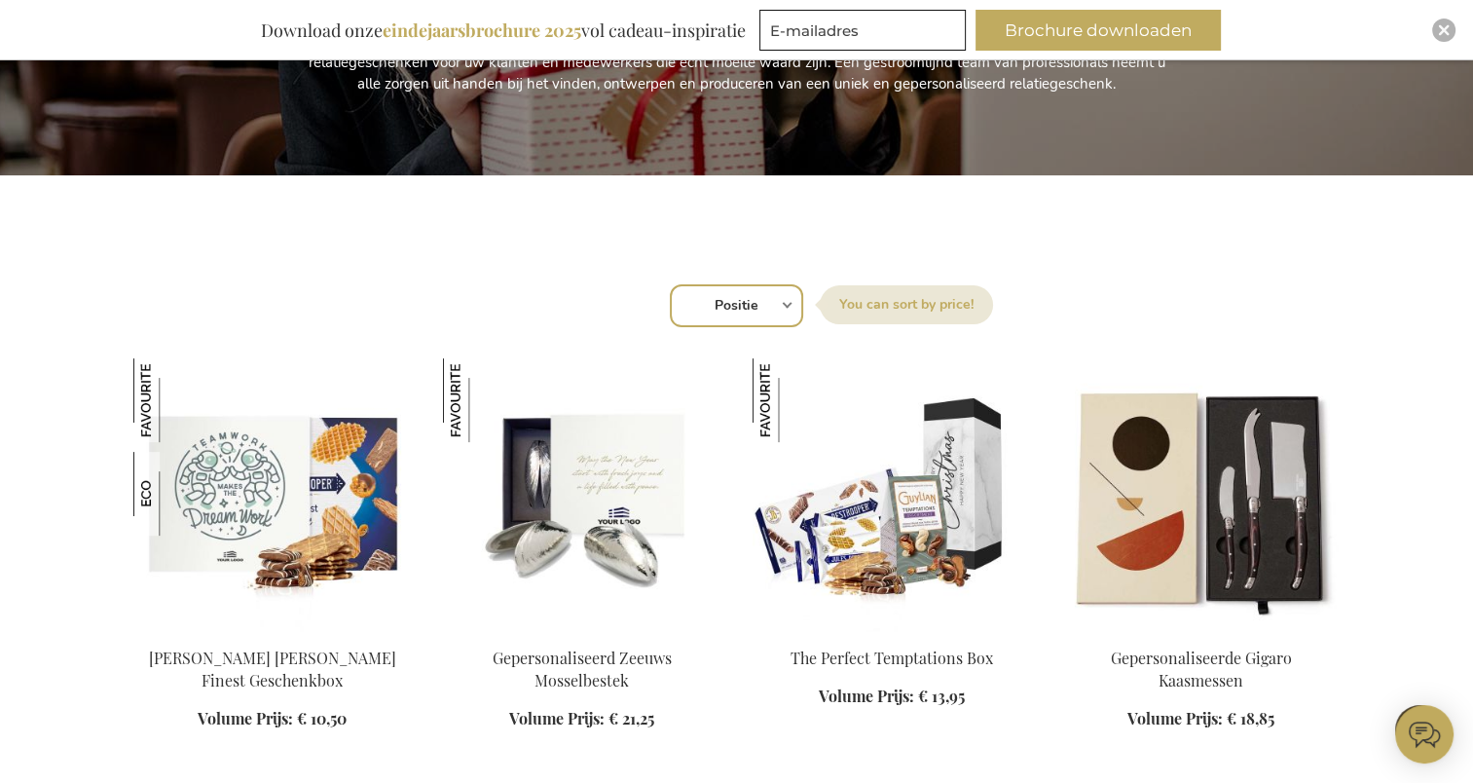
click at [747, 301] on select "Positie Best Sellers Meest bekeken Nieuw Biggest Saving Price: low to high Pric…" at bounding box center [736, 305] width 133 height 43
select select "price_desc"
click at [670, 284] on select "Positie Best Sellers Meest bekeken Nieuw Biggest Saving Price: low to high Pric…" at bounding box center [736, 305] width 133 height 43
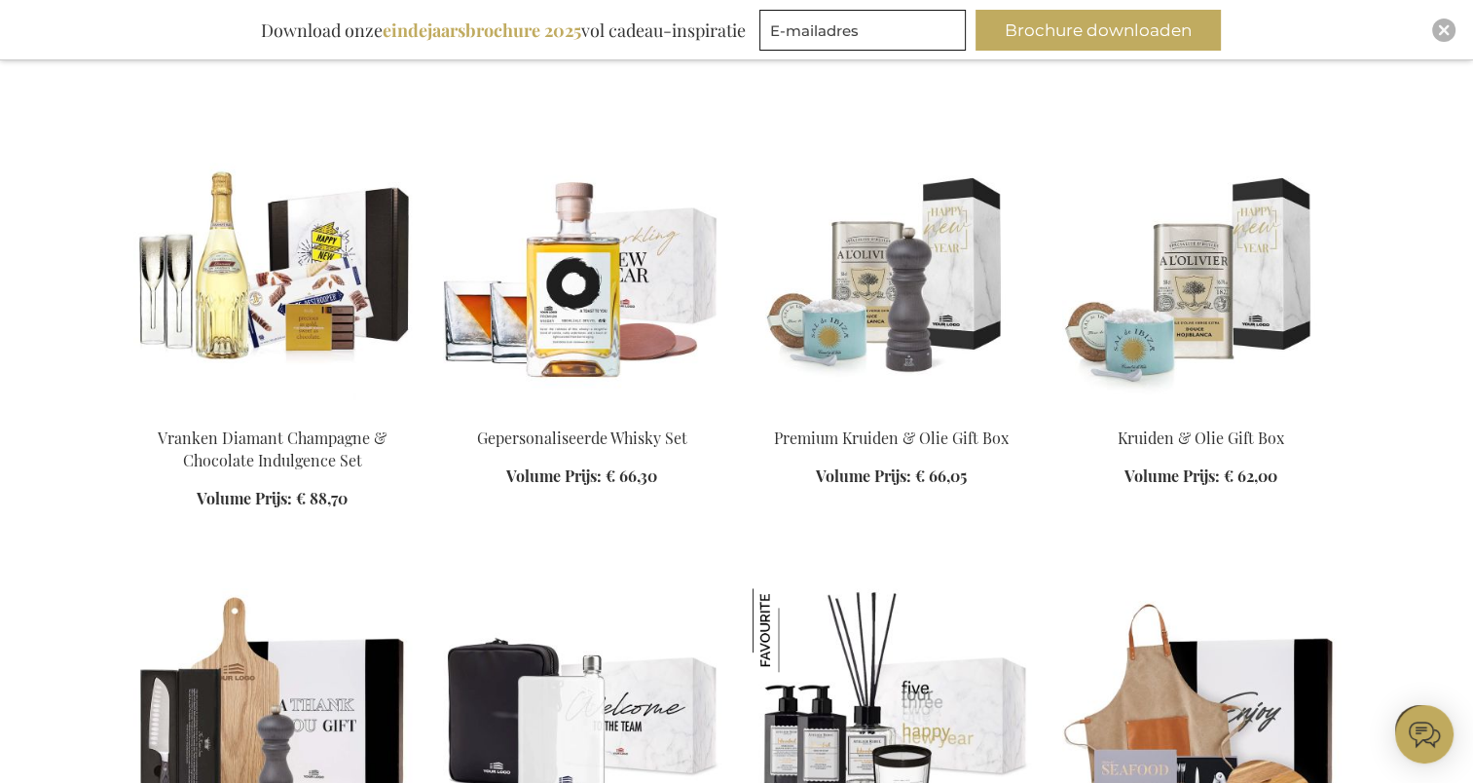
scroll to position [1752, 0]
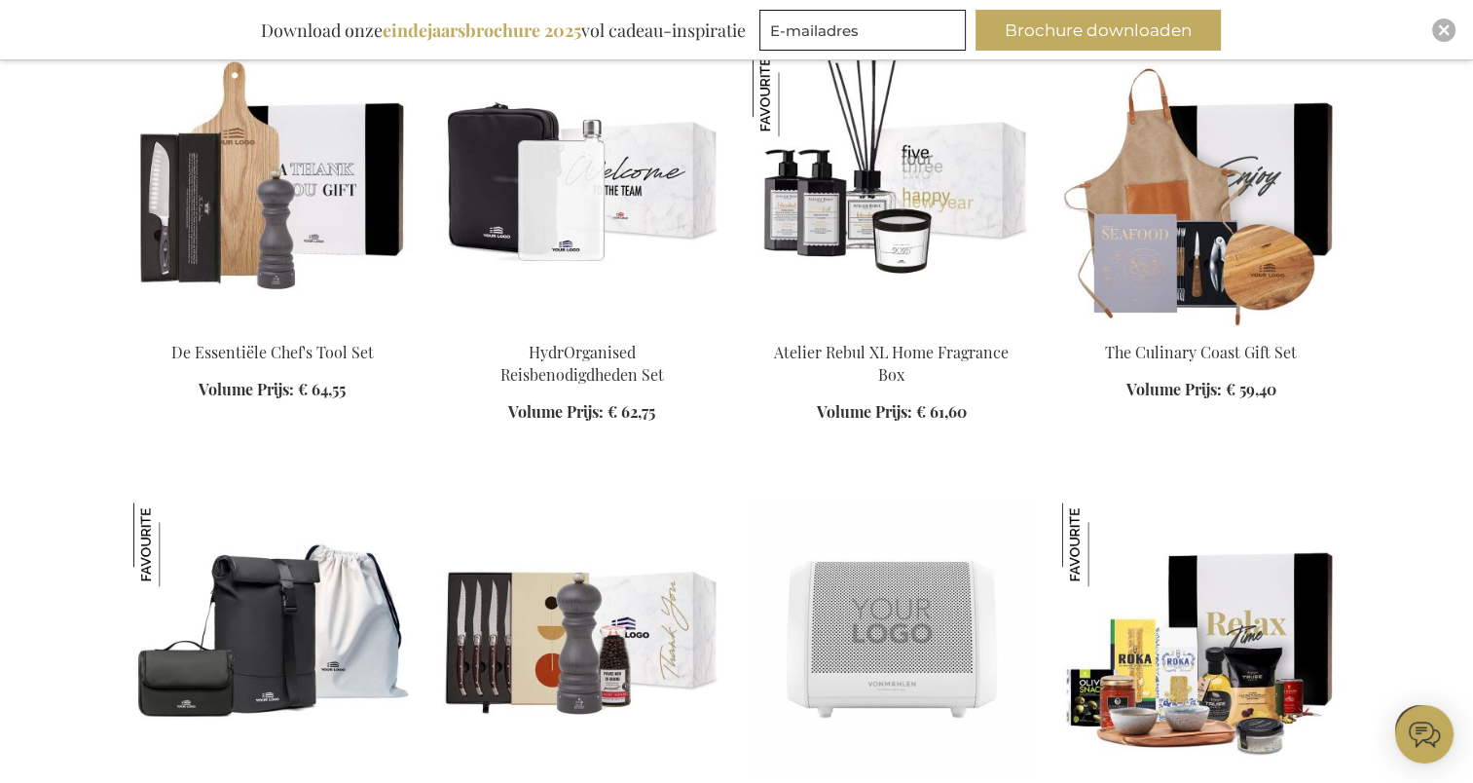
scroll to position [2433, 0]
